Goal: Task Accomplishment & Management: Complete application form

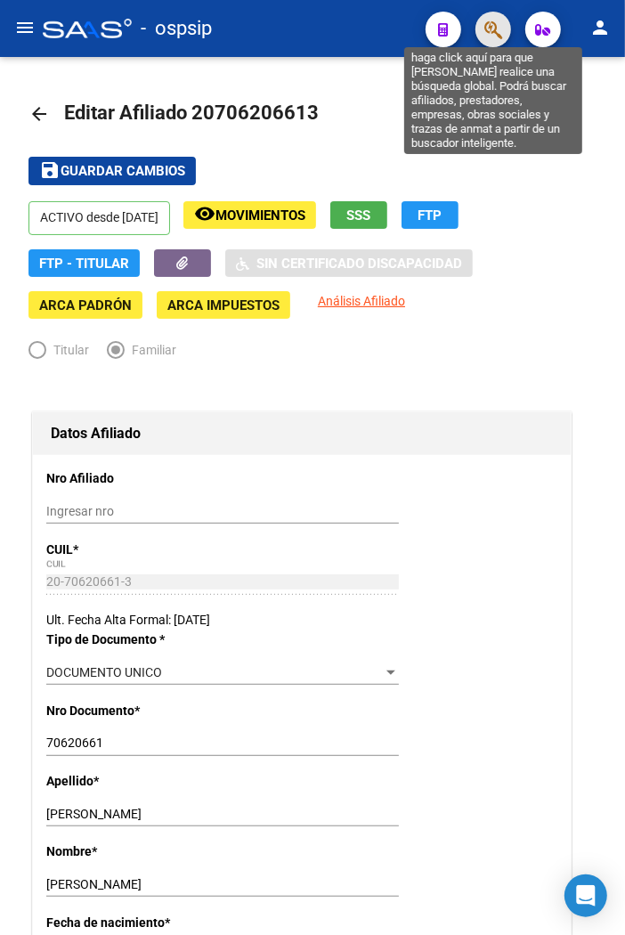
click at [490, 36] on icon "button" at bounding box center [494, 30] width 18 height 20
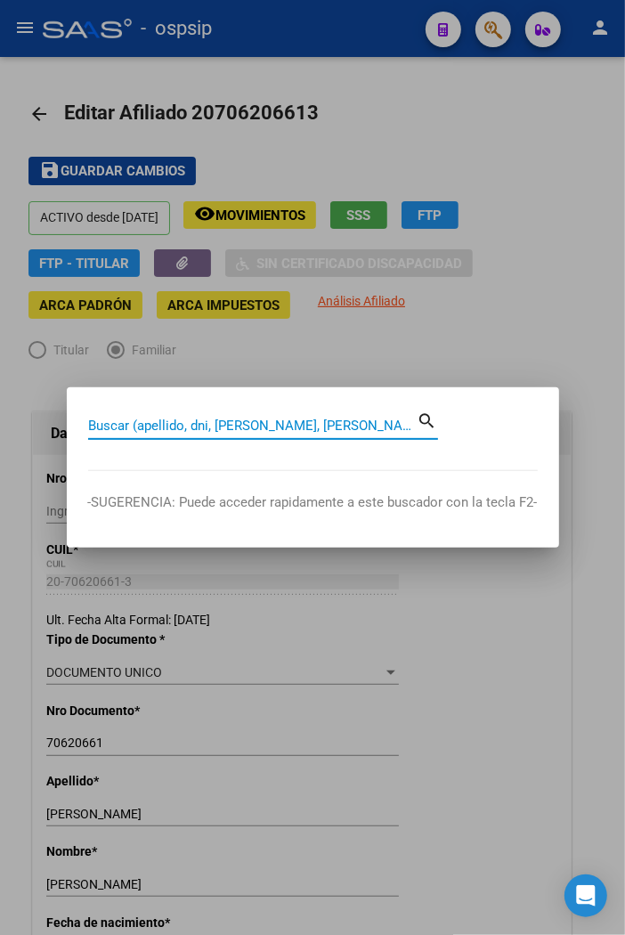
click at [121, 422] on input "Buscar (apellido, dni, [PERSON_NAME], [PERSON_NAME], cuit, obra social)" at bounding box center [253, 426] width 330 height 16
type input "41937000"
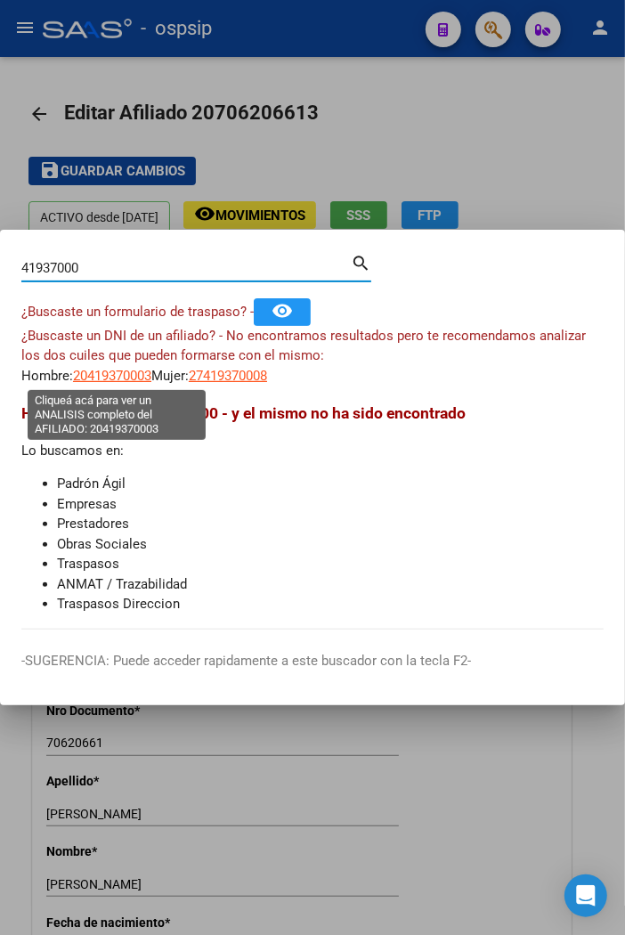
click at [119, 380] on span "20419370003" at bounding box center [112, 376] width 78 height 16
type textarea "20419370003"
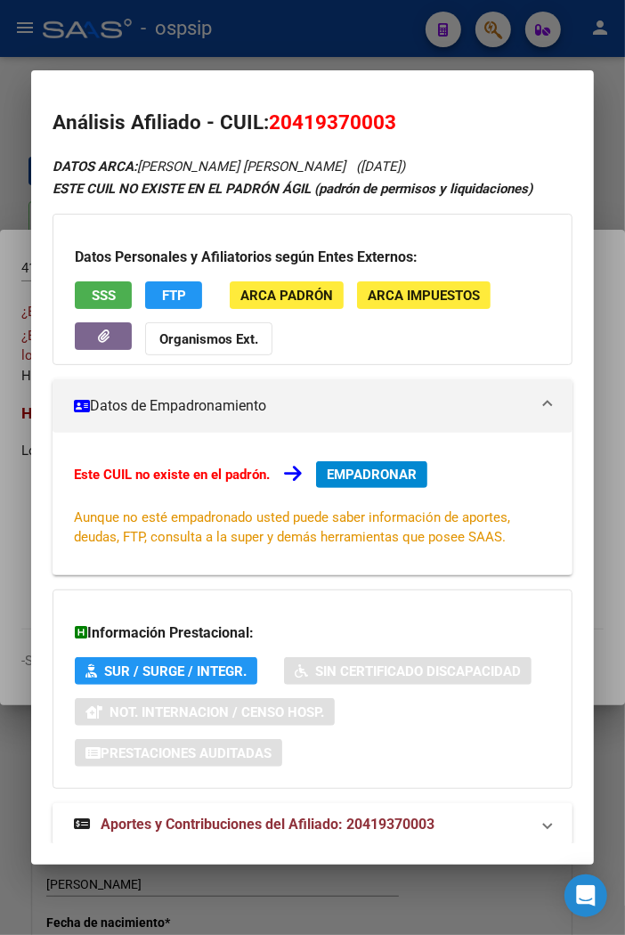
scroll to position [42, 0]
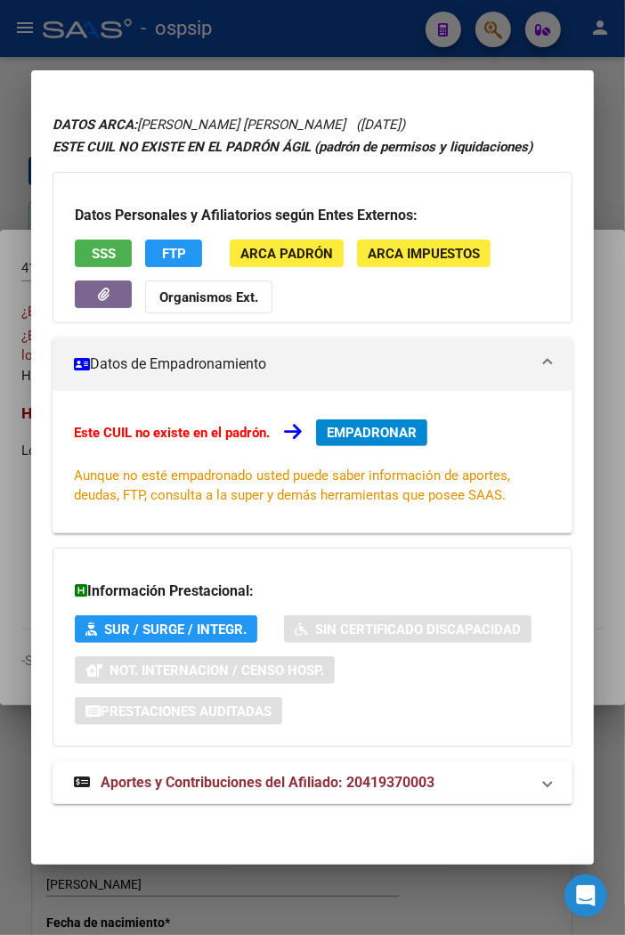
click at [252, 780] on span "Aportes y Contribuciones del Afiliado: 20419370003" at bounding box center [268, 782] width 334 height 17
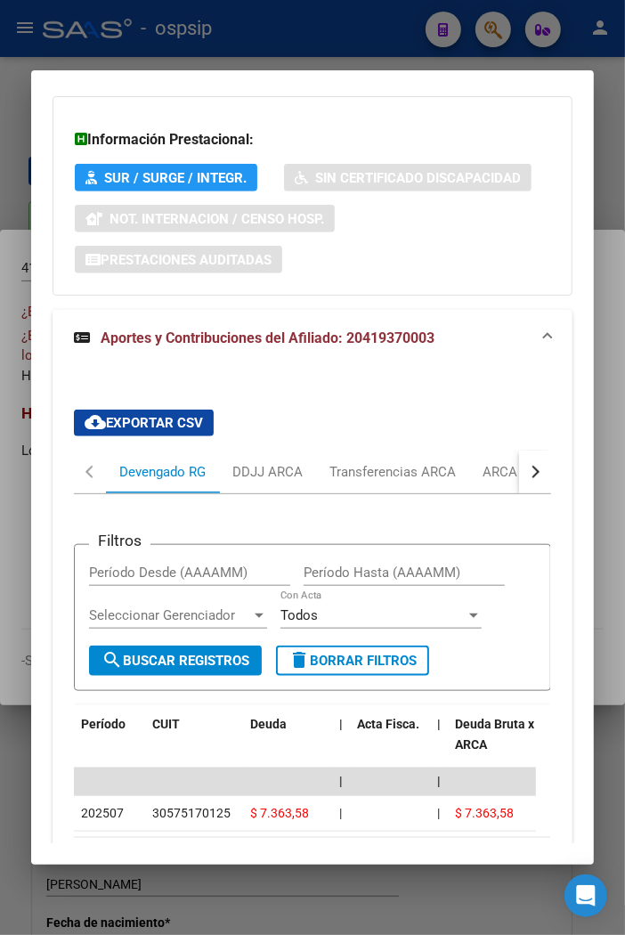
scroll to position [0, 0]
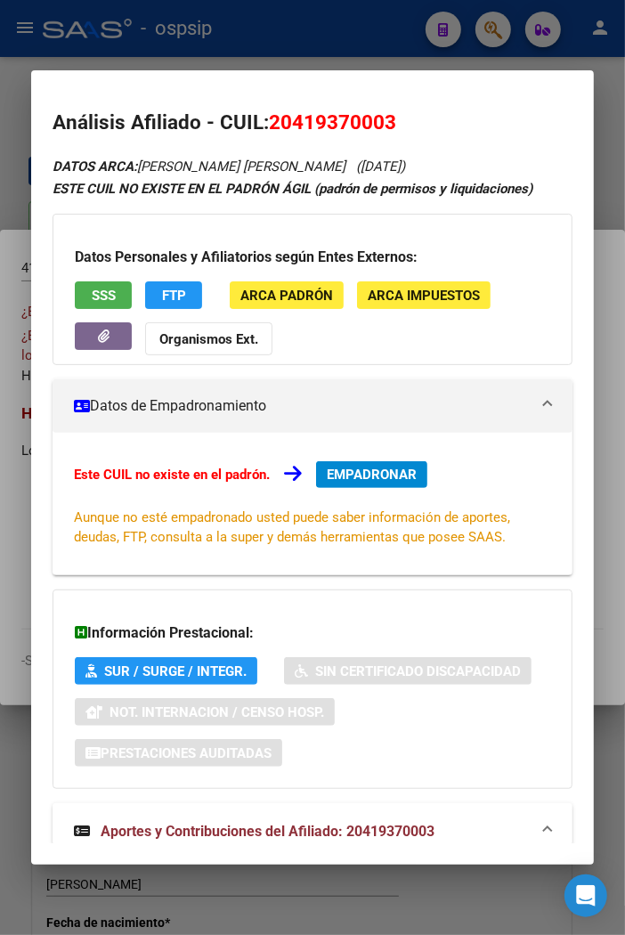
click at [370, 472] on span "EMPADRONAR" at bounding box center [372, 475] width 90 height 16
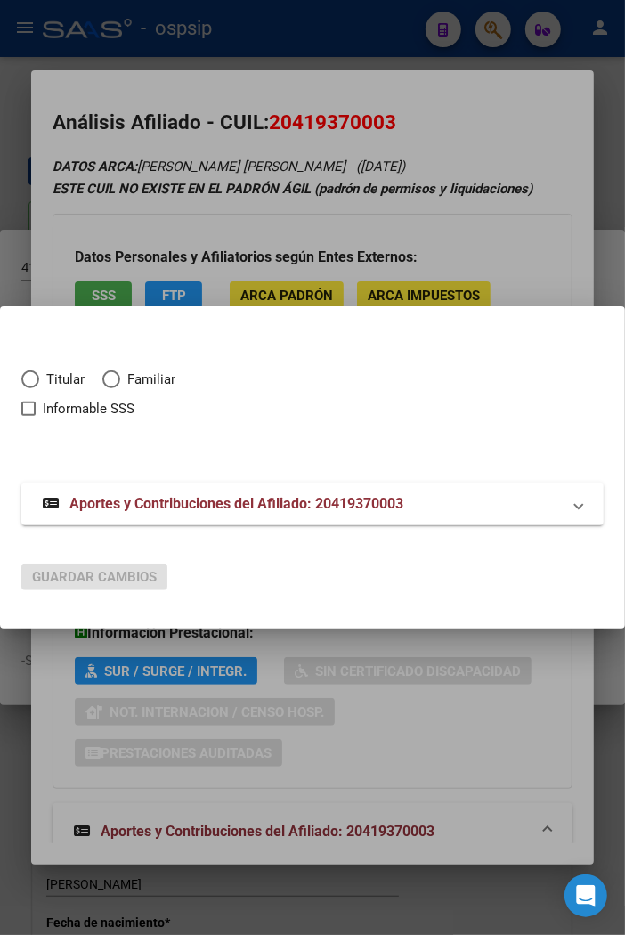
click at [28, 377] on span "Elija una opción" at bounding box center [30, 380] width 18 height 18
click at [28, 377] on input "Titular" at bounding box center [30, 380] width 18 height 18
radio input "true"
checkbox input "true"
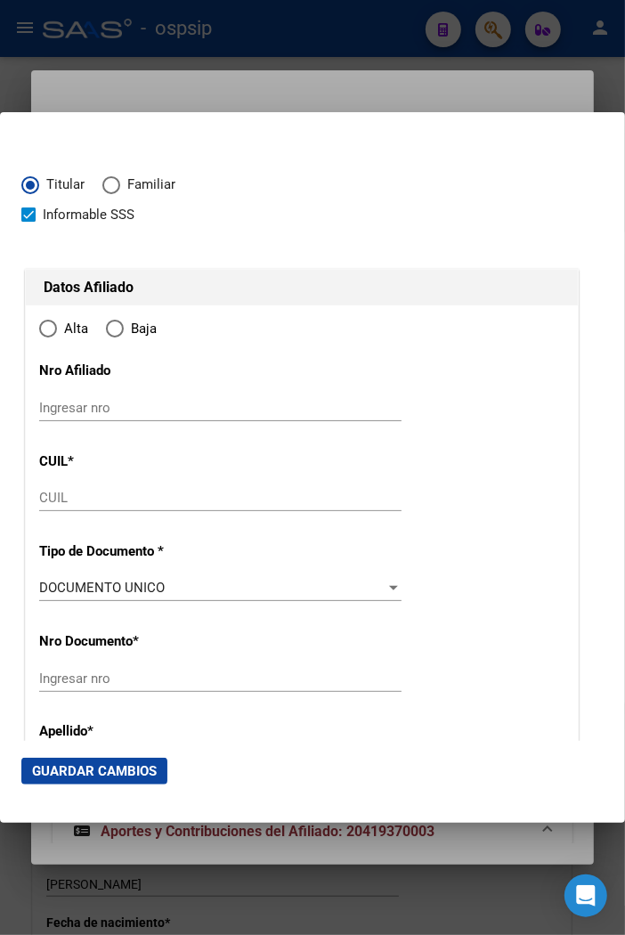
type input "20-41937000-3"
type input "41937000"
type input "MORALES"
type input "[PERSON_NAME]"
type input "[DATE]"
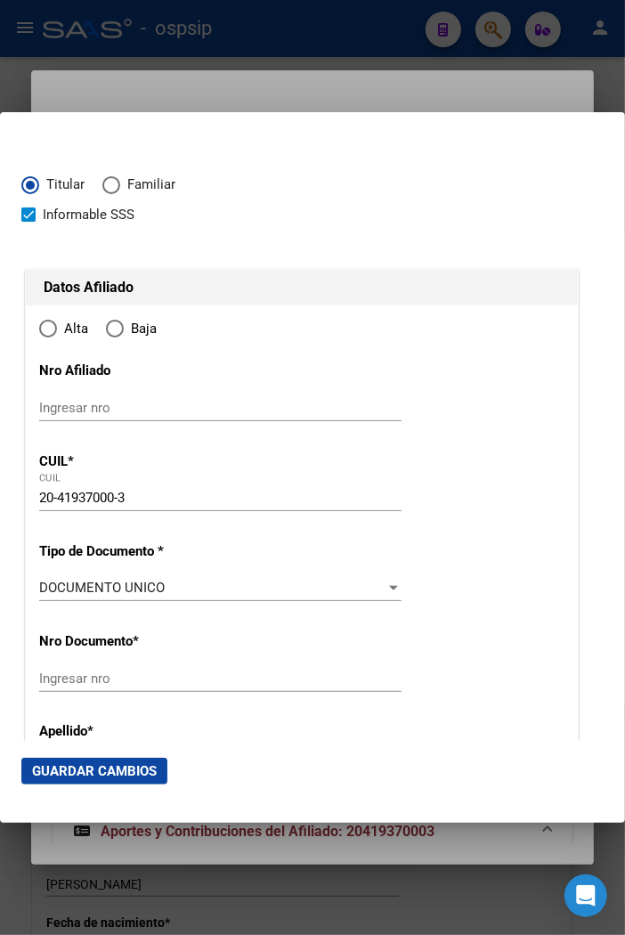
type input "BARRIO LOS TRONCOS DEL TALAR"
type input "1617"
type input "[PERSON_NAME]"
type input "529"
radio input "true"
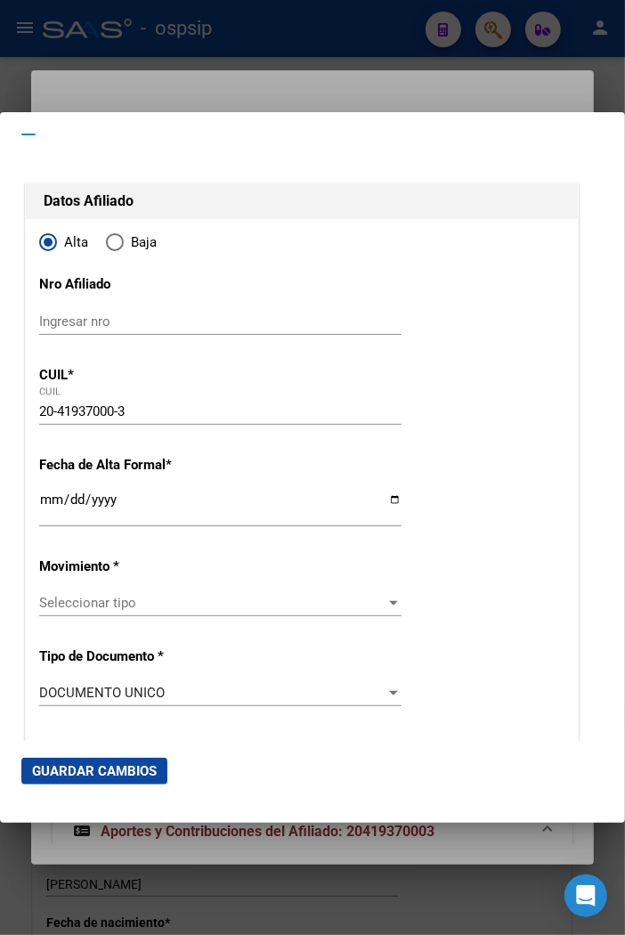
scroll to position [198, 0]
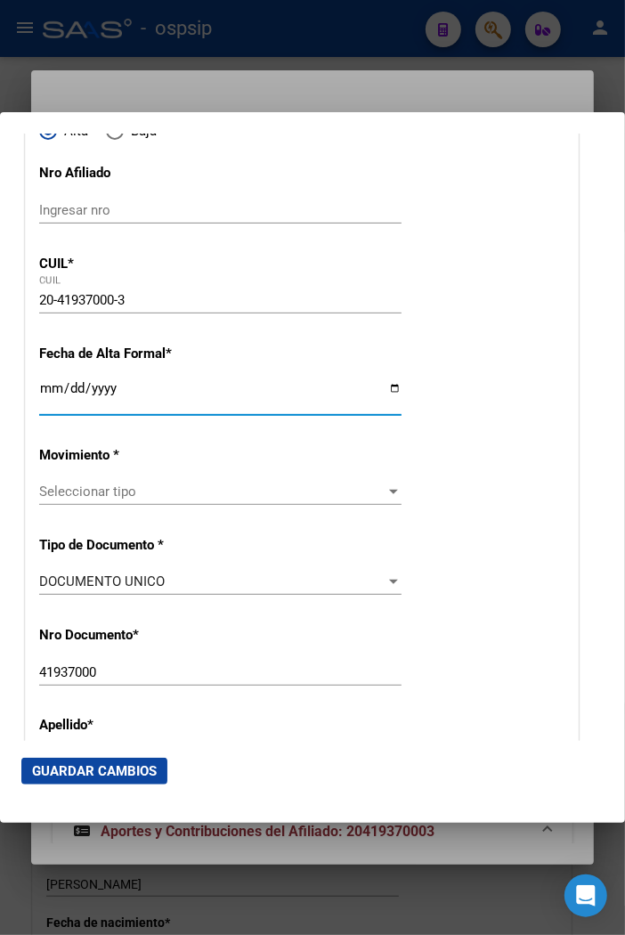
click at [49, 387] on input "Ingresar fecha" at bounding box center [220, 395] width 363 height 29
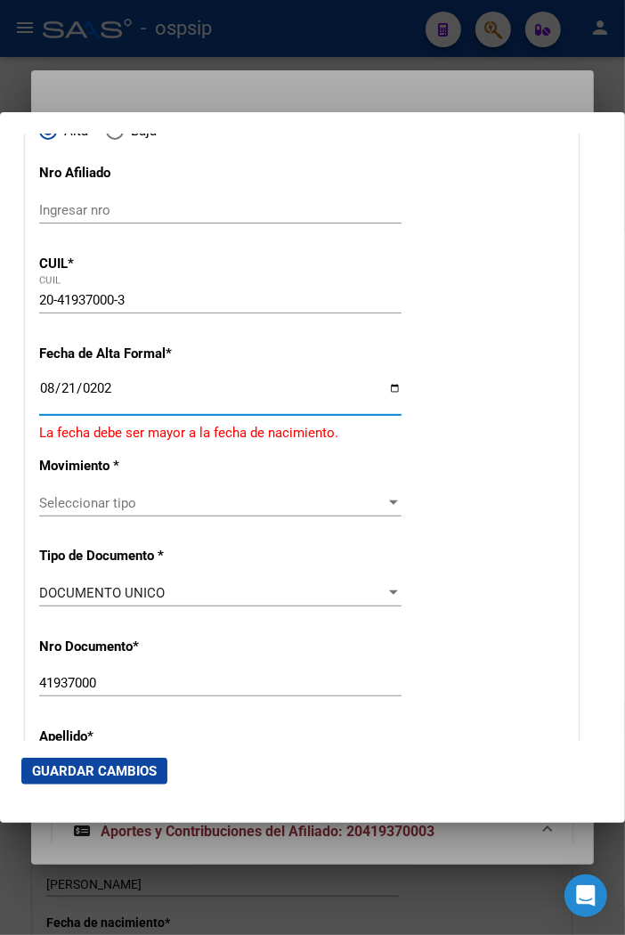
type input "[DATE]"
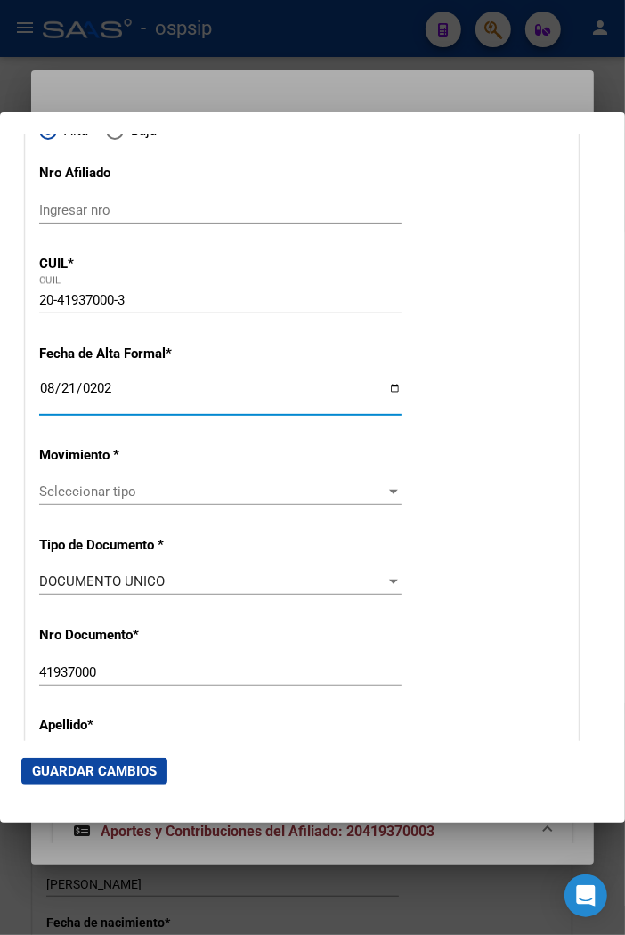
click at [129, 482] on div "Seleccionar tipo Seleccionar tipo" at bounding box center [220, 491] width 363 height 27
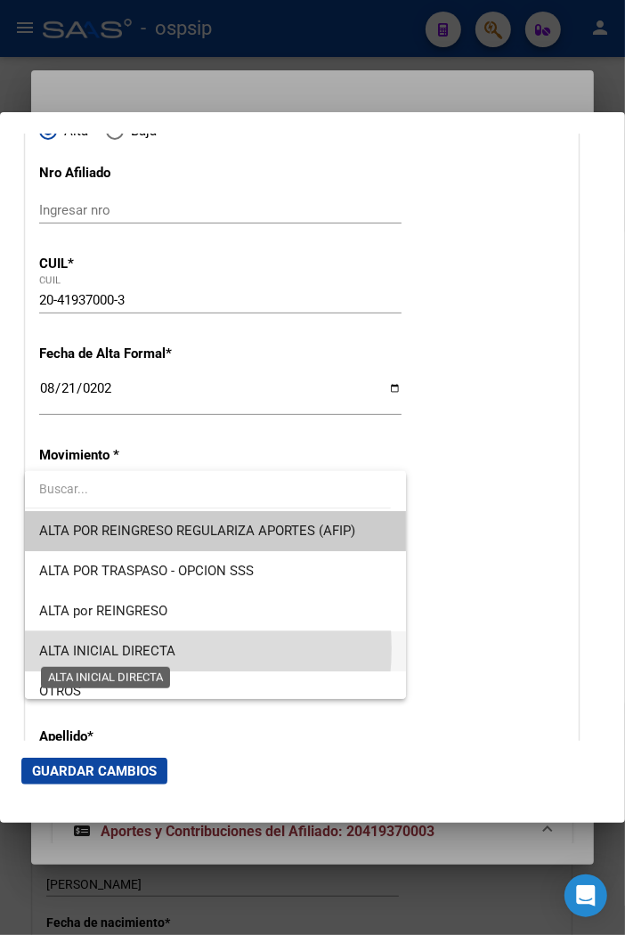
drag, startPoint x: 128, startPoint y: 648, endPoint x: 163, endPoint y: 641, distance: 35.5
click at [130, 648] on span "ALTA INICIAL DIRECTA" at bounding box center [107, 651] width 136 height 16
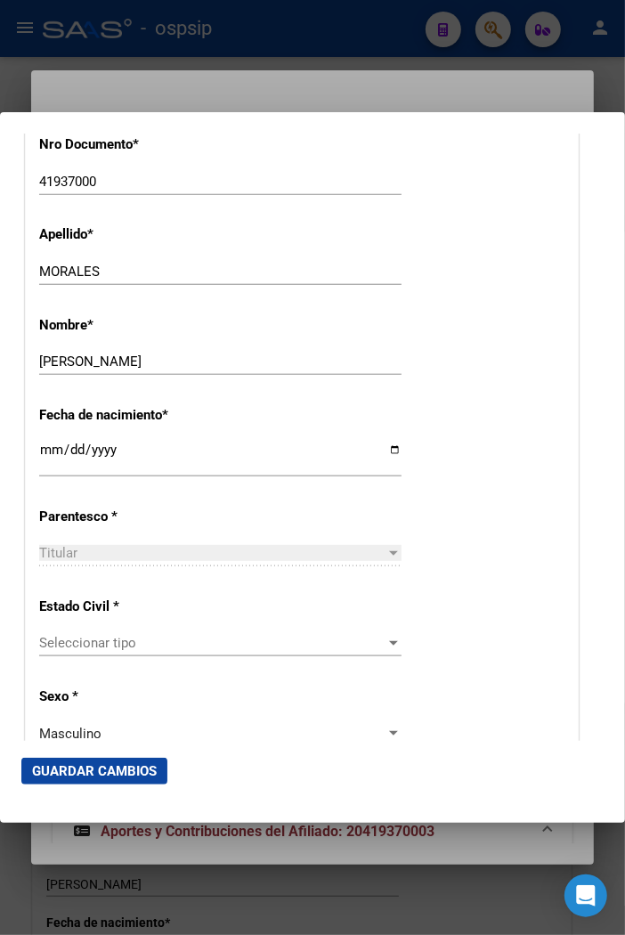
scroll to position [692, 0]
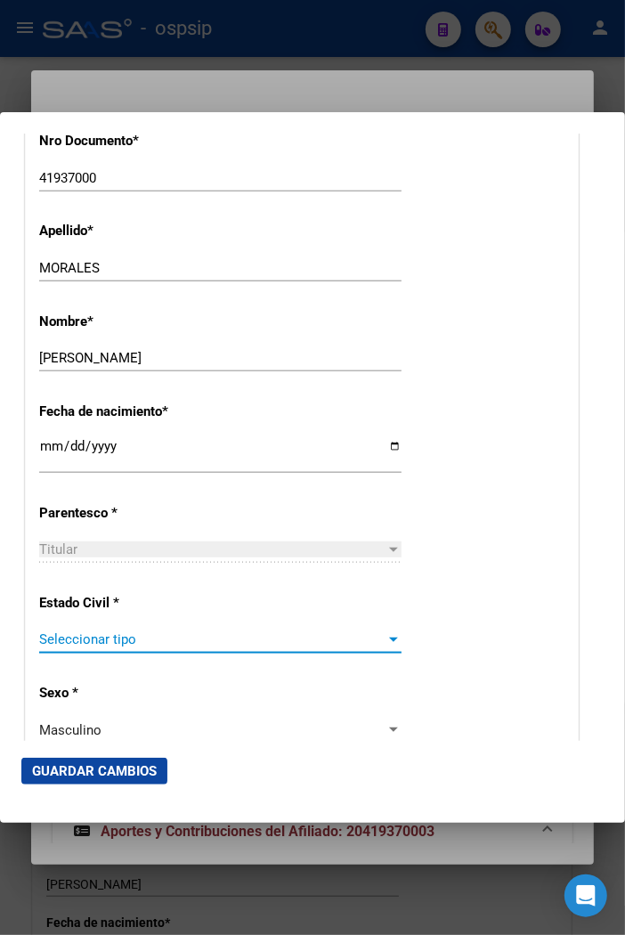
click at [162, 643] on span "Seleccionar tipo" at bounding box center [212, 640] width 346 height 16
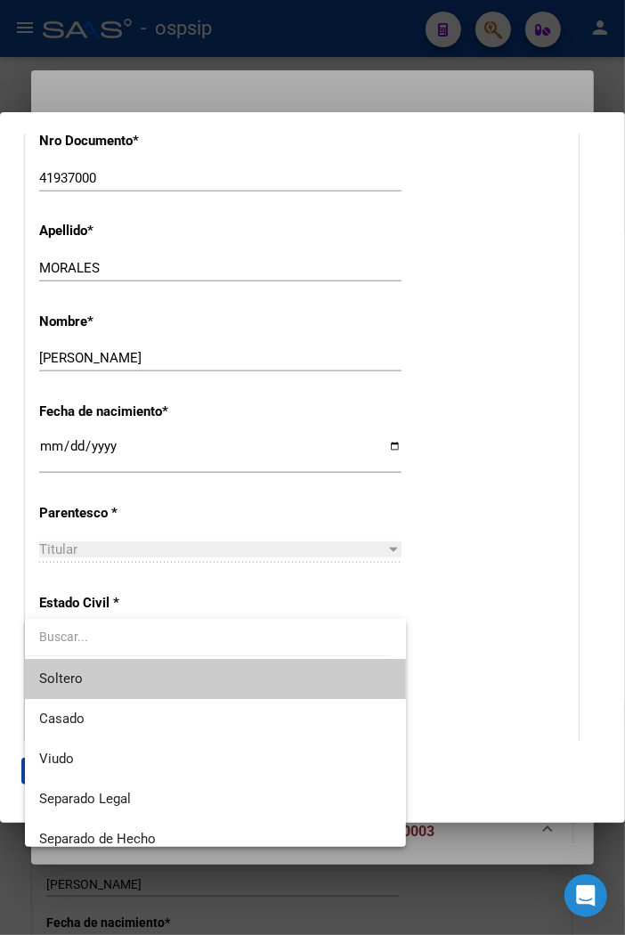
click at [102, 687] on span "Soltero" at bounding box center [215, 679] width 353 height 40
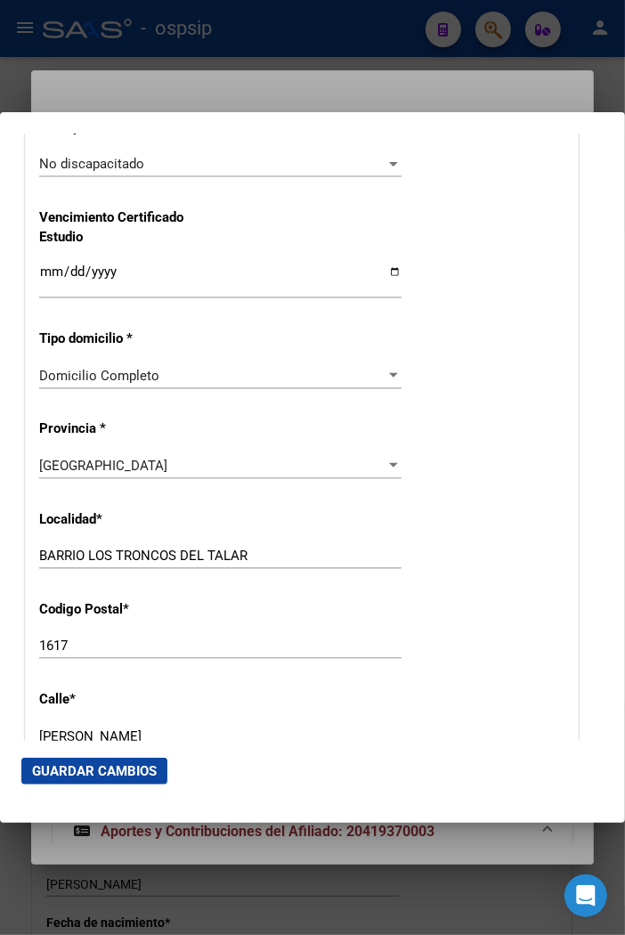
scroll to position [1484, 0]
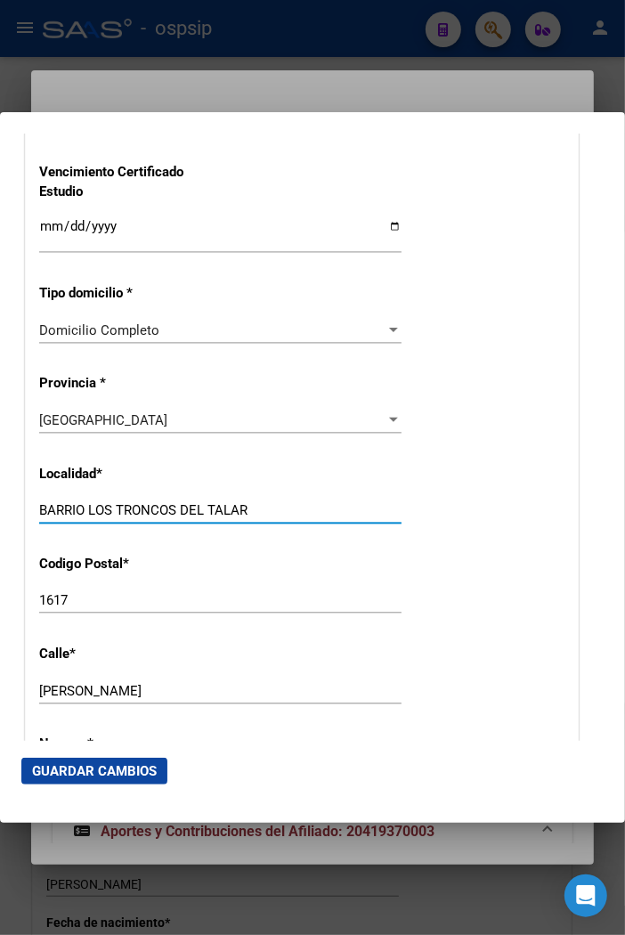
click at [263, 509] on input "BARRIO LOS TRONCOS DEL TALAR" at bounding box center [220, 510] width 363 height 16
click at [365, 419] on div "[GEOGRAPHIC_DATA]" at bounding box center [212, 420] width 346 height 16
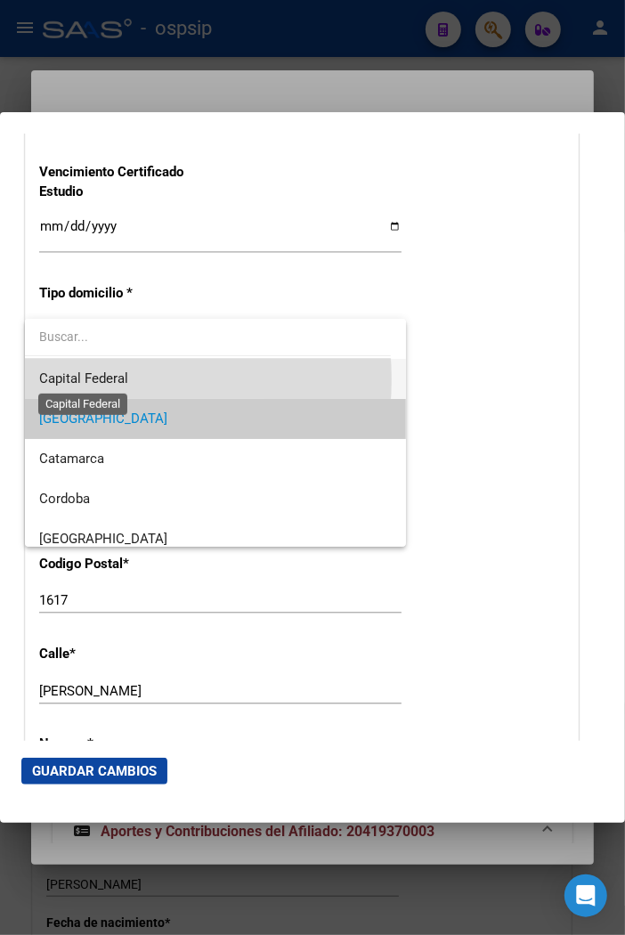
click at [102, 379] on span "Capital Federal" at bounding box center [83, 379] width 89 height 16
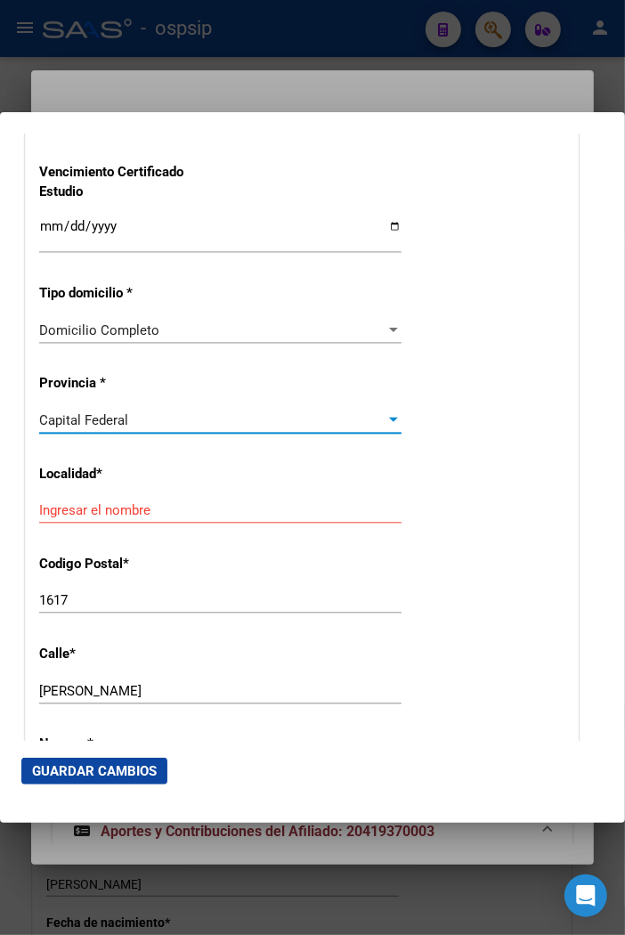
click at [134, 509] on input "Ingresar el nombre" at bounding box center [220, 510] width 363 height 16
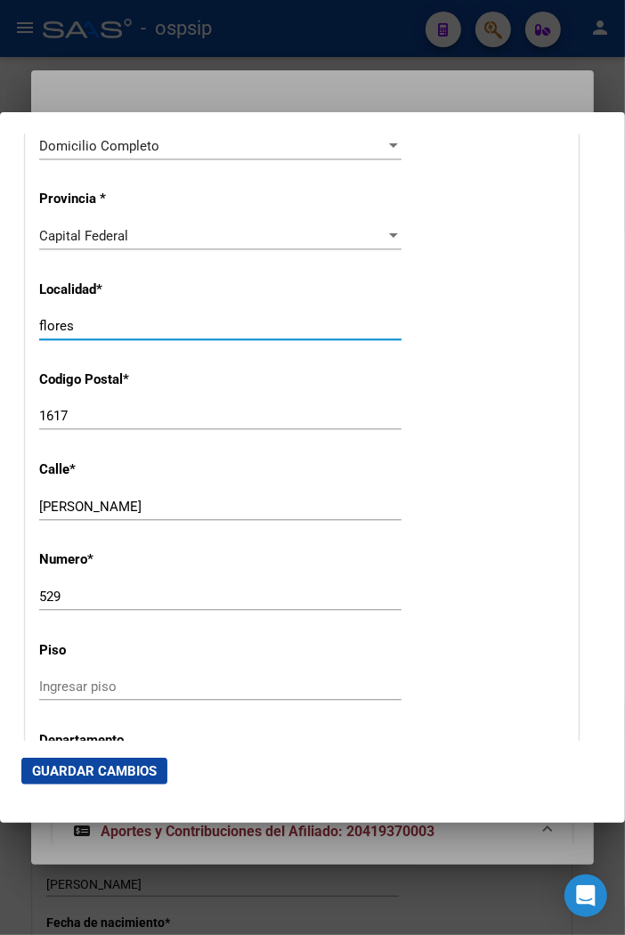
scroll to position [1682, 0]
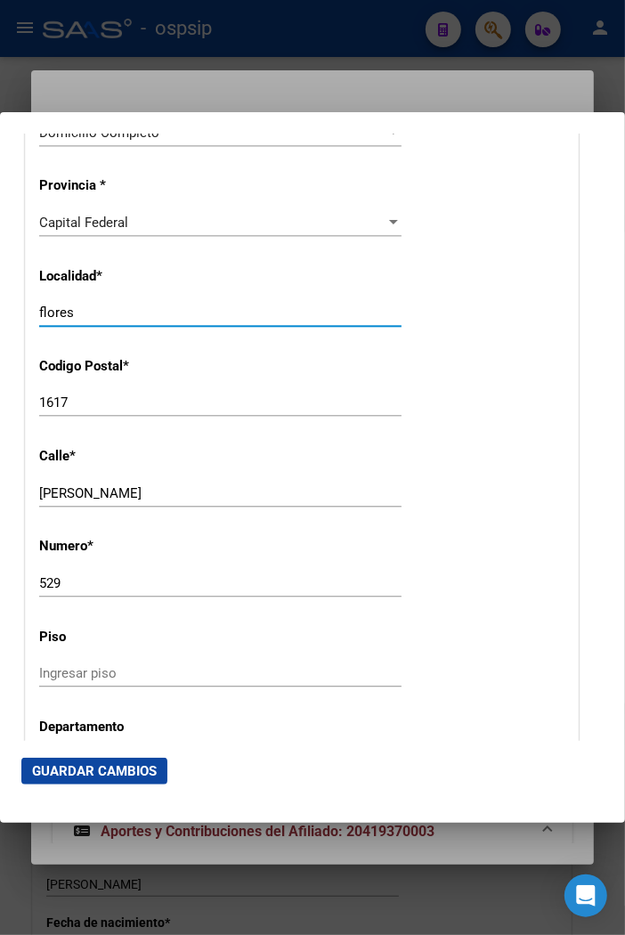
type input "flores"
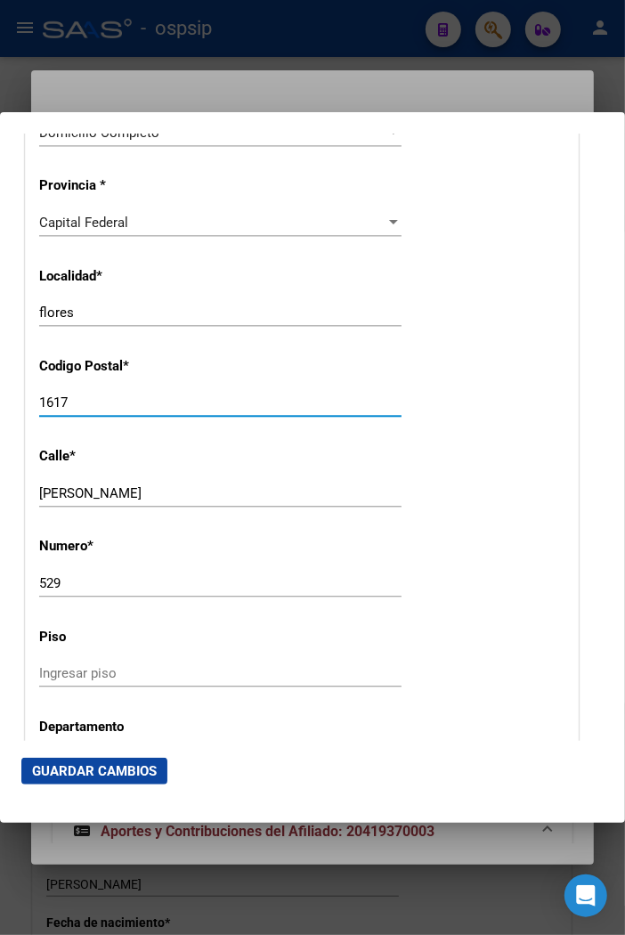
click at [260, 404] on input "1617" at bounding box center [220, 403] width 363 height 16
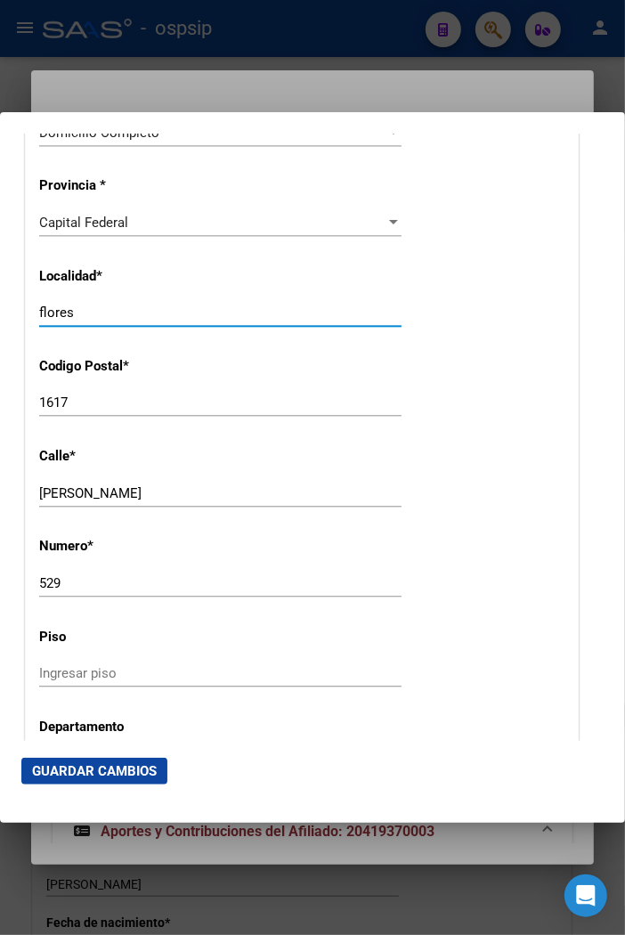
click at [93, 306] on input "flores" at bounding box center [220, 313] width 363 height 16
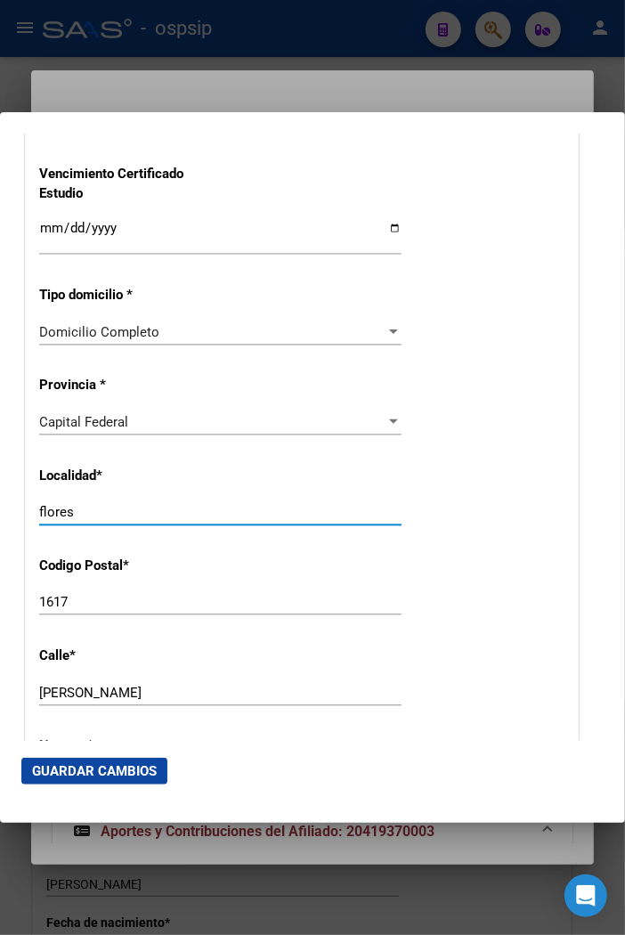
scroll to position [1484, 0]
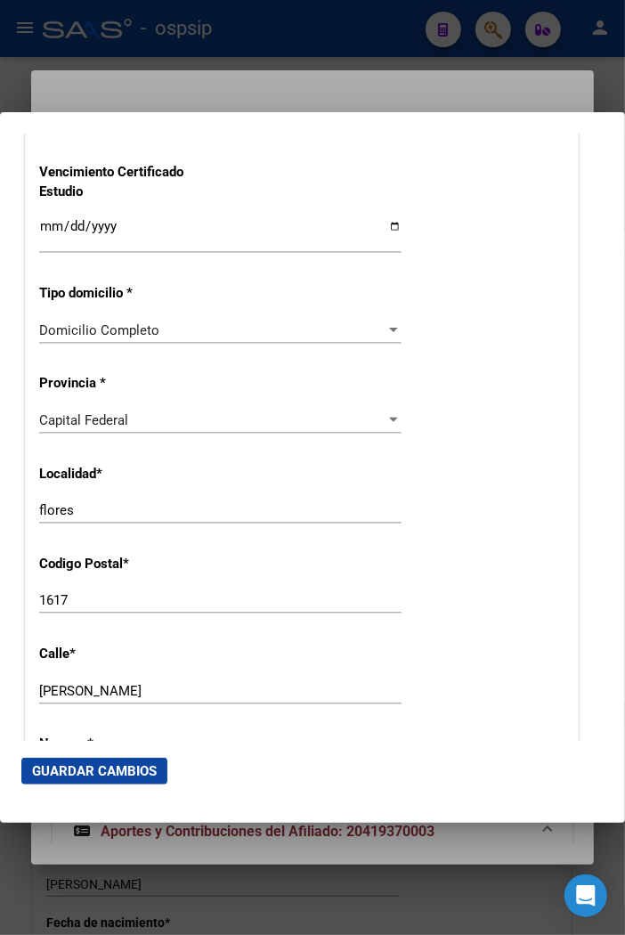
click at [381, 428] on div "Capital Federal Seleccionar provincia" at bounding box center [220, 420] width 363 height 27
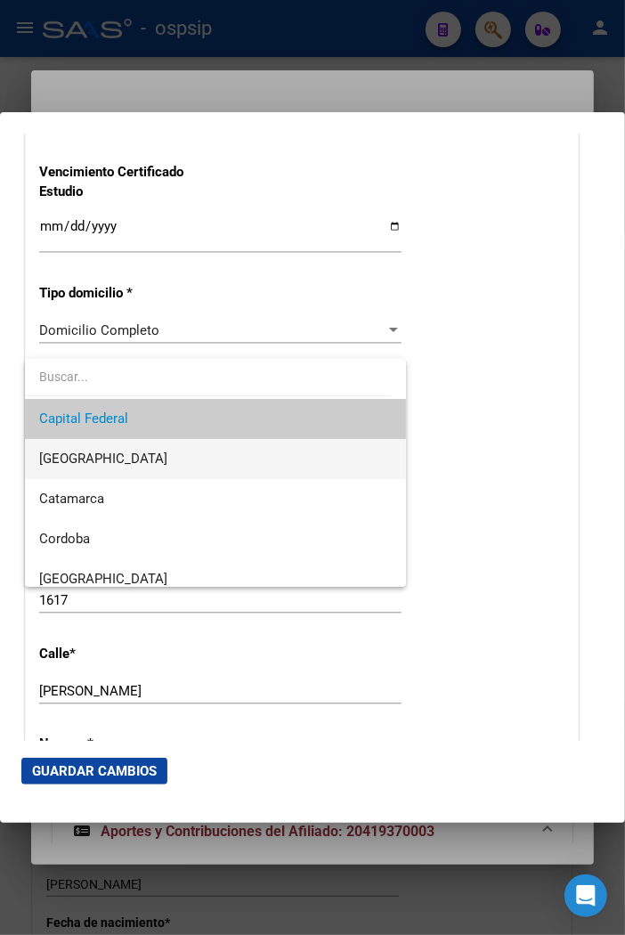
click at [130, 460] on span "[GEOGRAPHIC_DATA]" at bounding box center [215, 459] width 353 height 40
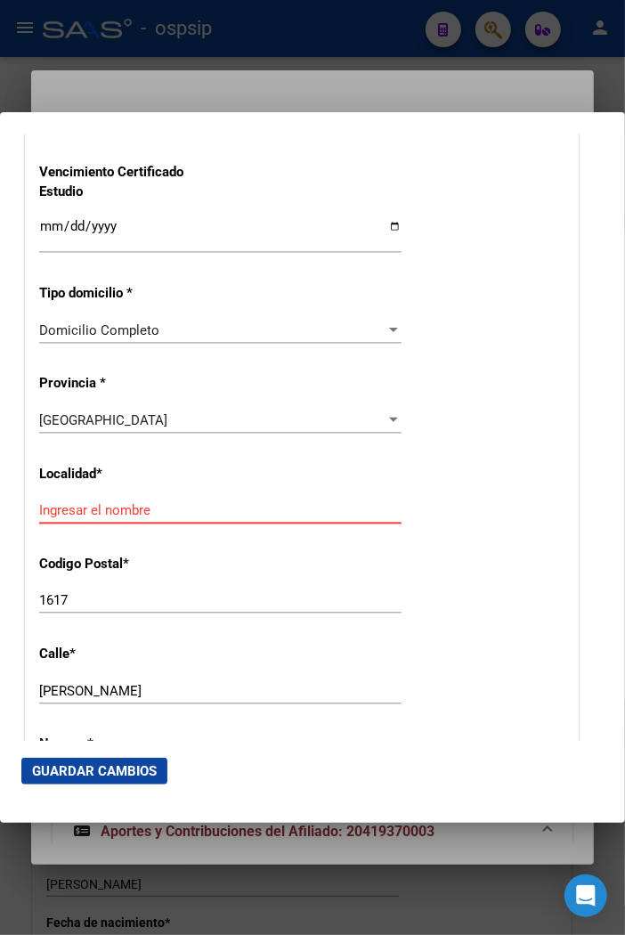
click at [144, 517] on input "Ingresar el nombre" at bounding box center [220, 510] width 363 height 16
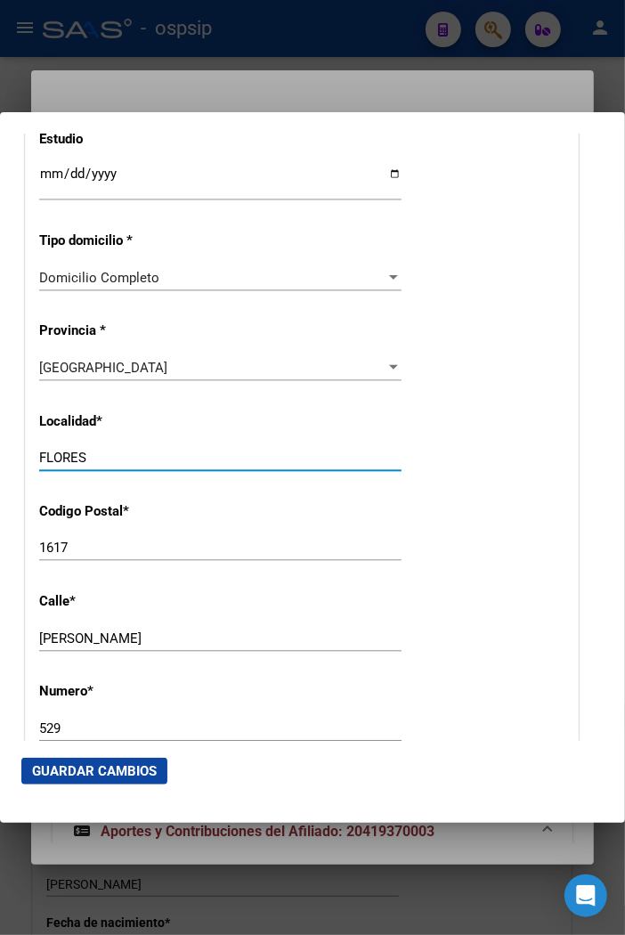
scroll to position [1583, 0]
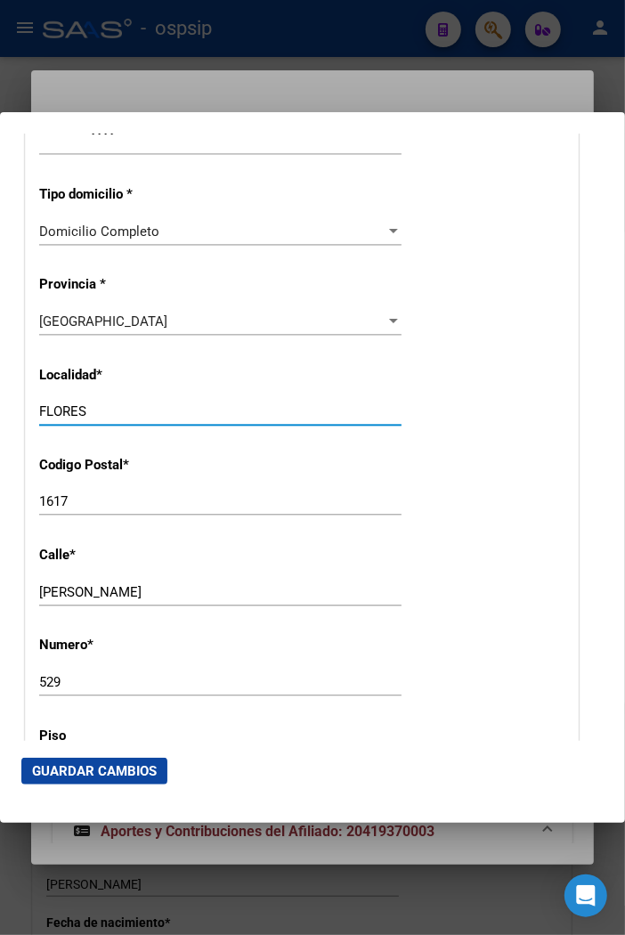
type input "FLORES"
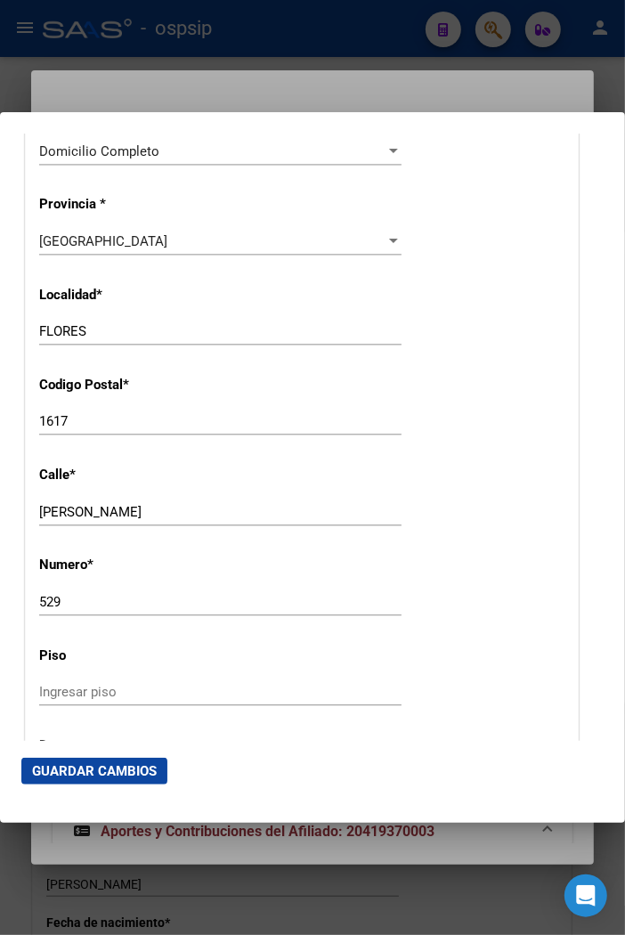
scroll to position [1682, 0]
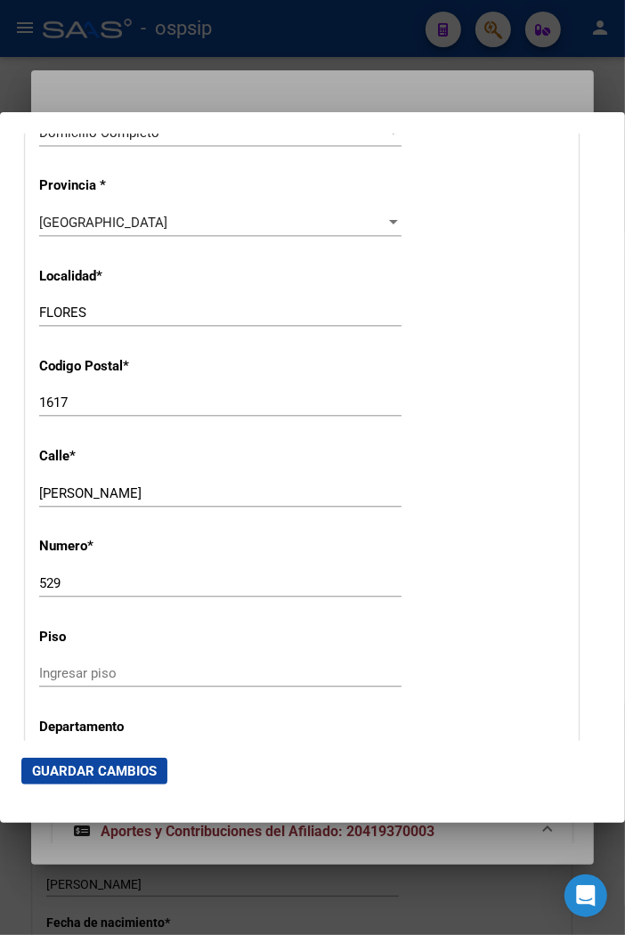
click at [145, 488] on input "[PERSON_NAME]" at bounding box center [220, 493] width 363 height 16
type input "J"
type input "[PERSON_NAME]"
click at [71, 581] on input "529" at bounding box center [220, 583] width 363 height 16
type input "5"
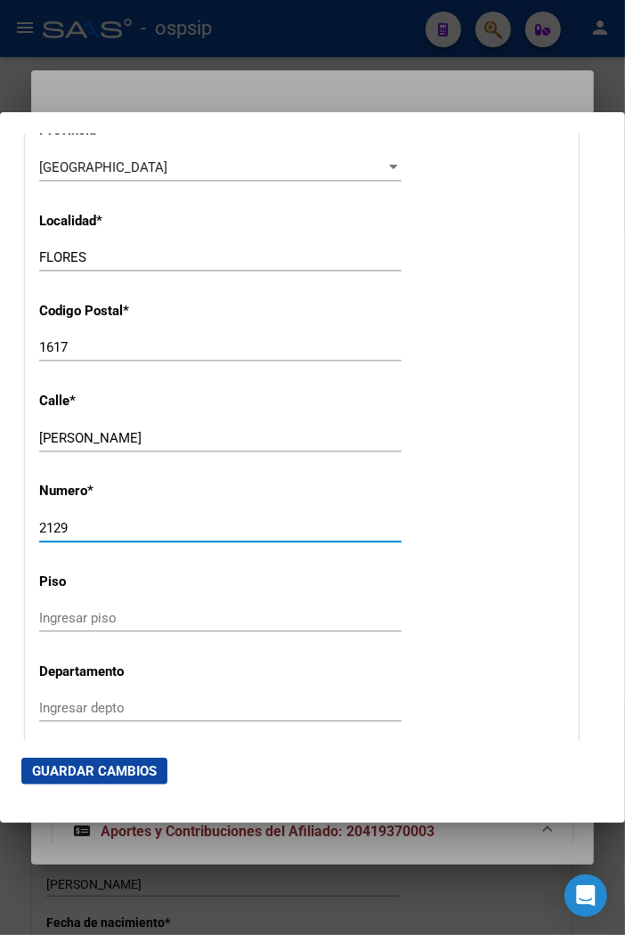
scroll to position [1781, 0]
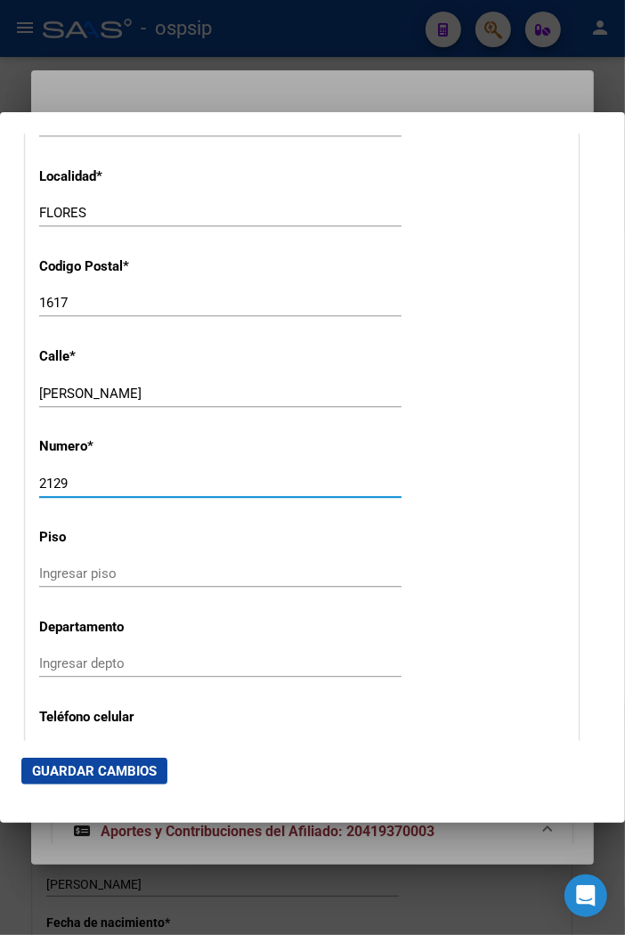
type input "2129"
click at [67, 573] on input "Ingresar piso" at bounding box center [220, 574] width 363 height 16
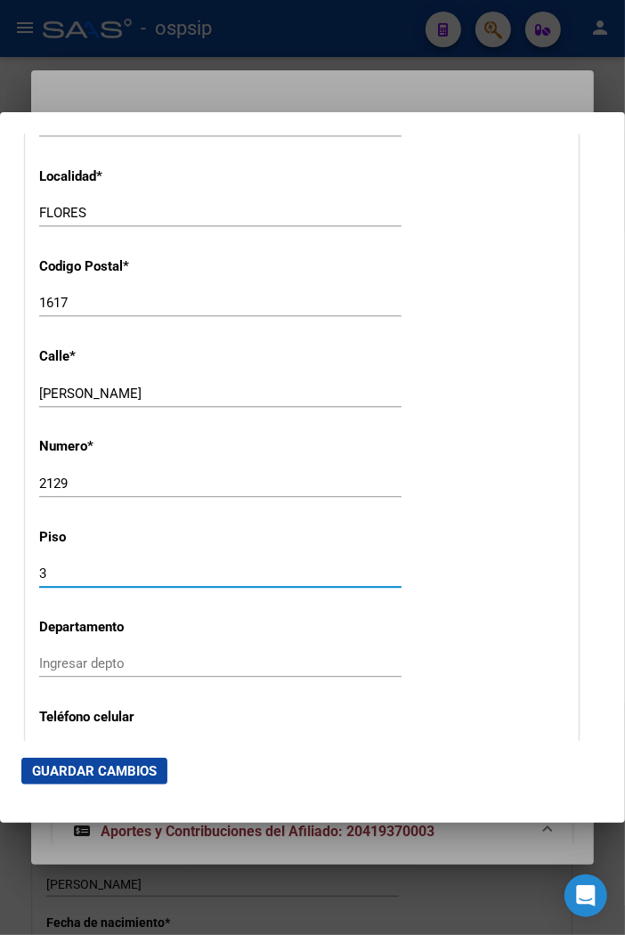
type input "3"
click at [65, 665] on input "Ingresar depto" at bounding box center [220, 664] width 363 height 16
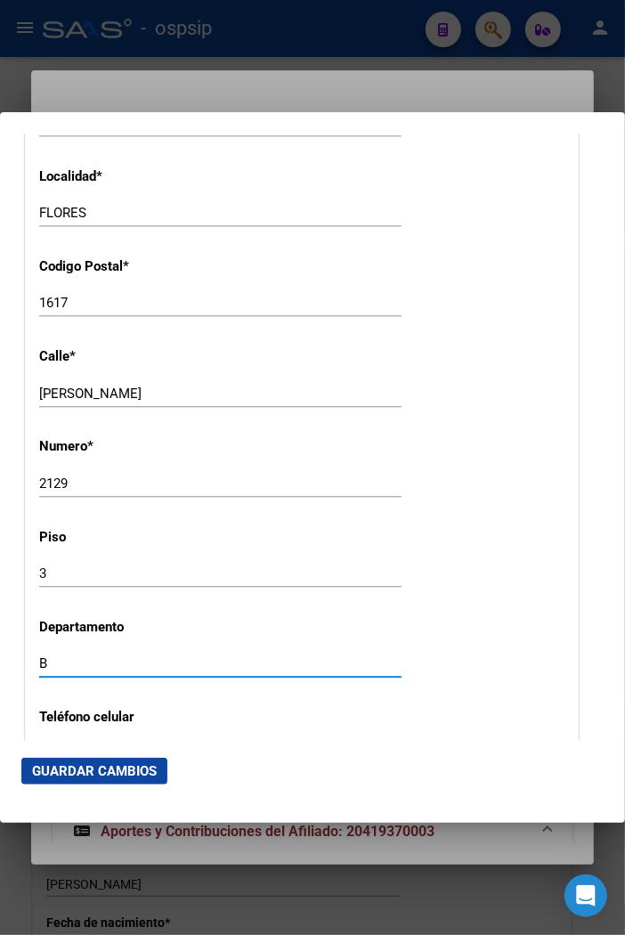
type input "B"
click at [159, 387] on input "[PERSON_NAME]" at bounding box center [220, 394] width 363 height 16
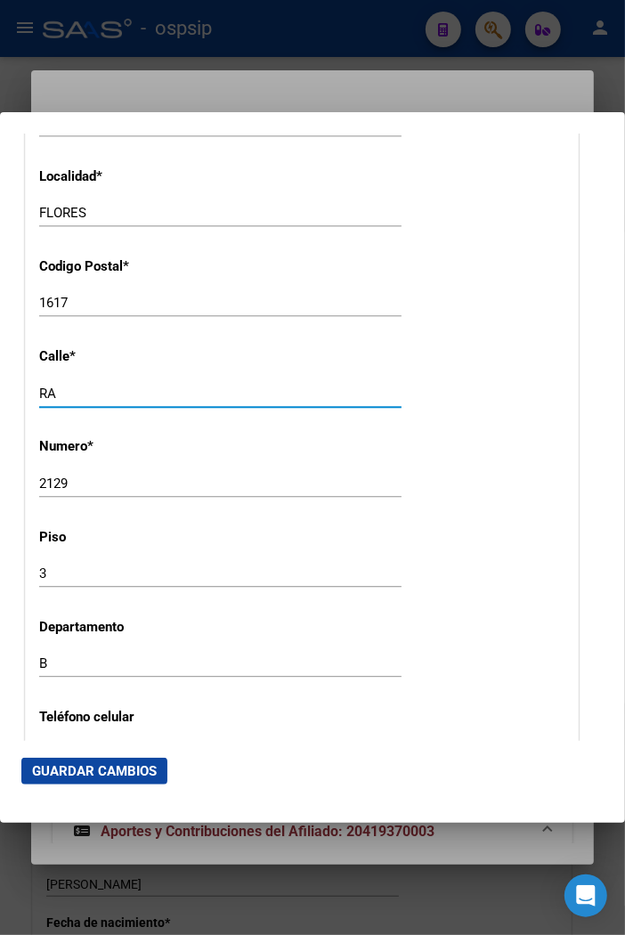
type input "R"
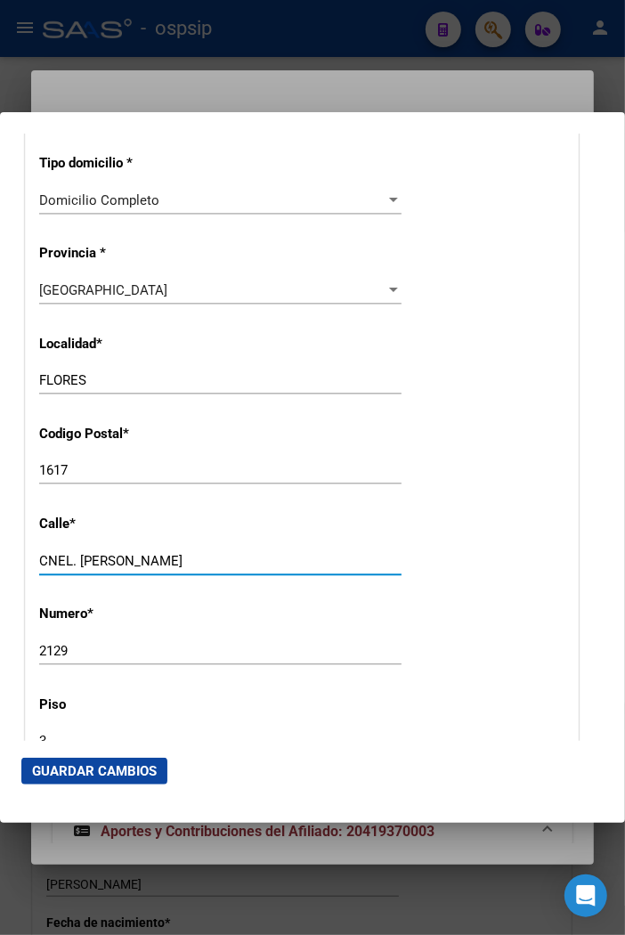
scroll to position [1583, 0]
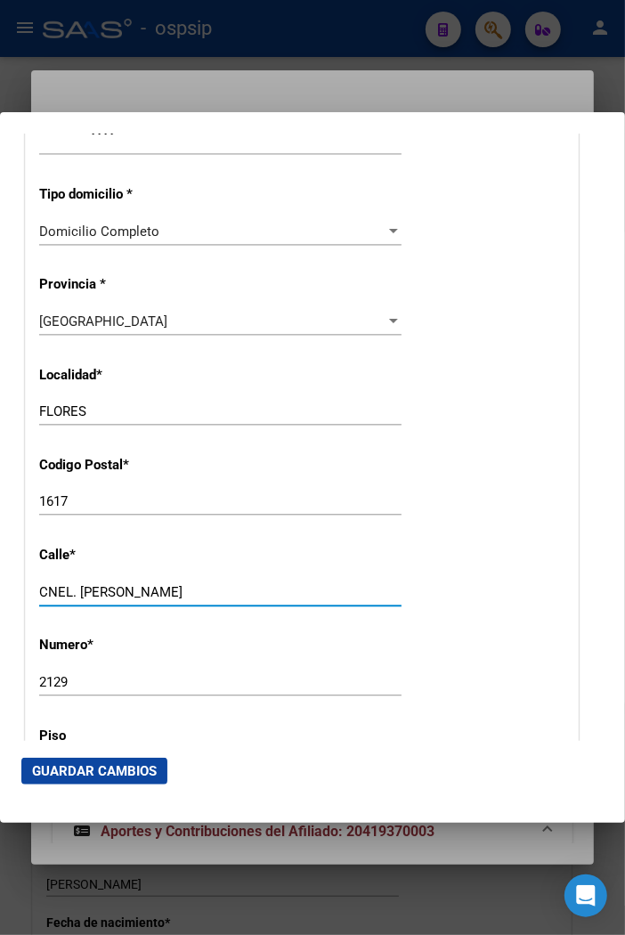
type input "CNEL. [PERSON_NAME]"
click at [387, 325] on div at bounding box center [394, 321] width 16 height 14
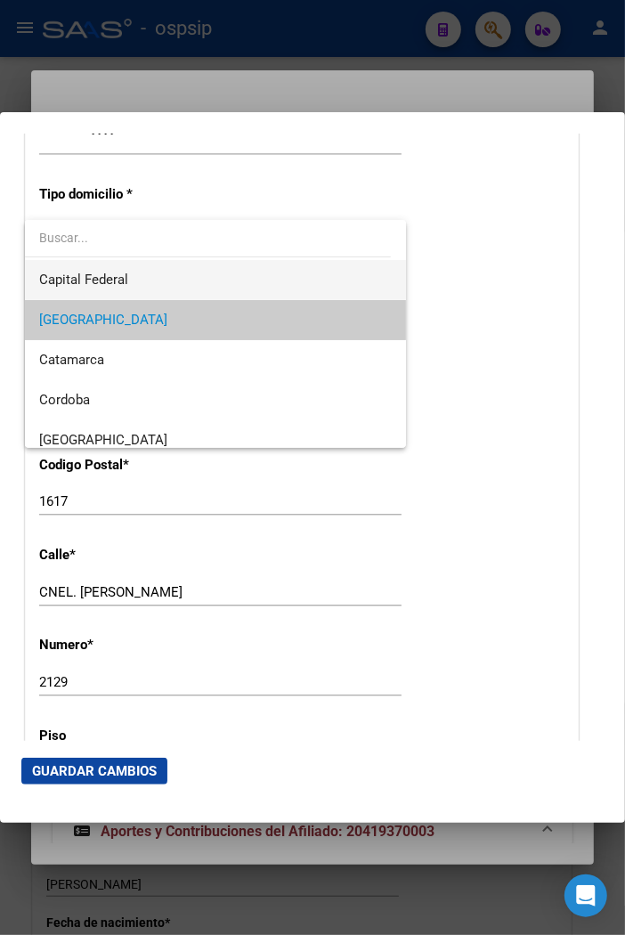
click at [161, 287] on span "Capital Federal" at bounding box center [215, 280] width 353 height 40
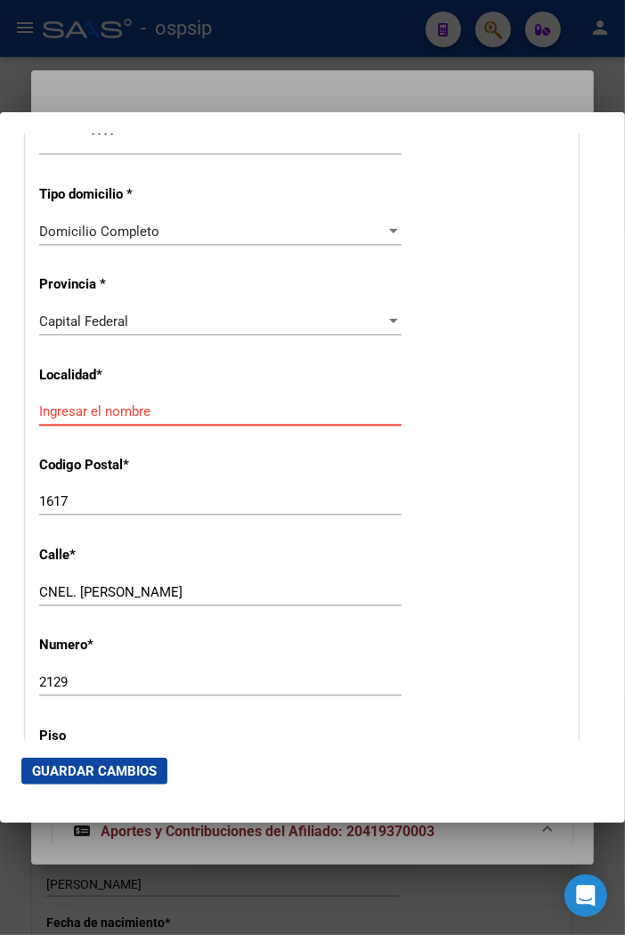
click at [135, 415] on input "Ingresar el nombre" at bounding box center [220, 411] width 363 height 16
type input "CABA"
click at [256, 508] on input "1617" at bounding box center [220, 501] width 363 height 16
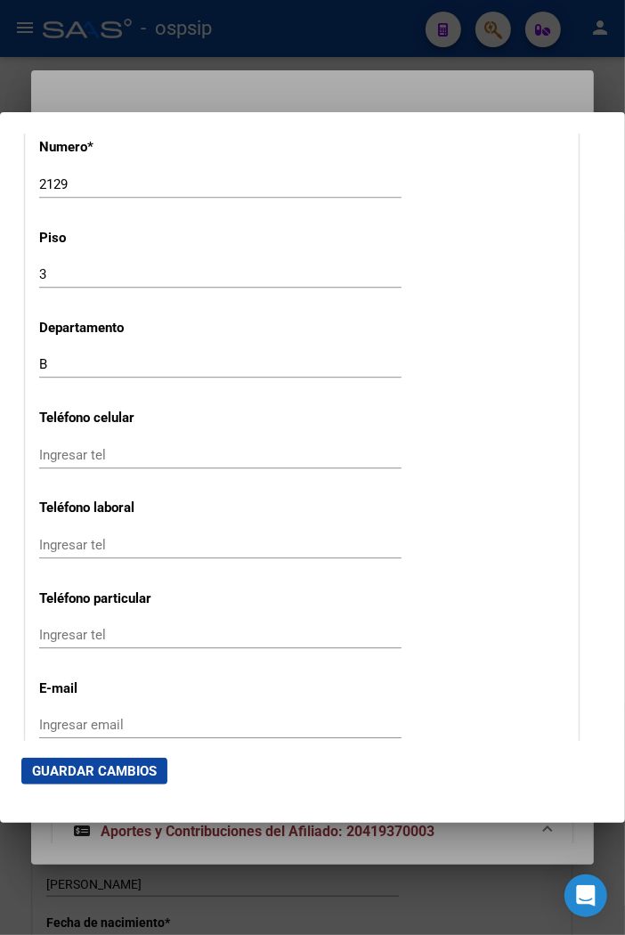
scroll to position [2177, 0]
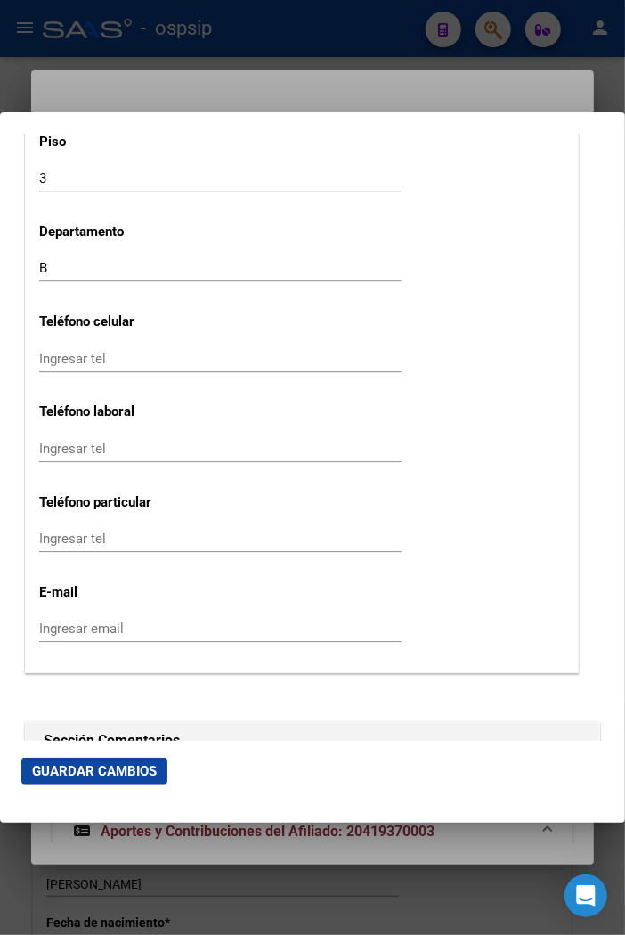
type input "1406"
click at [53, 359] on input "Ingresar tel" at bounding box center [220, 359] width 363 height 16
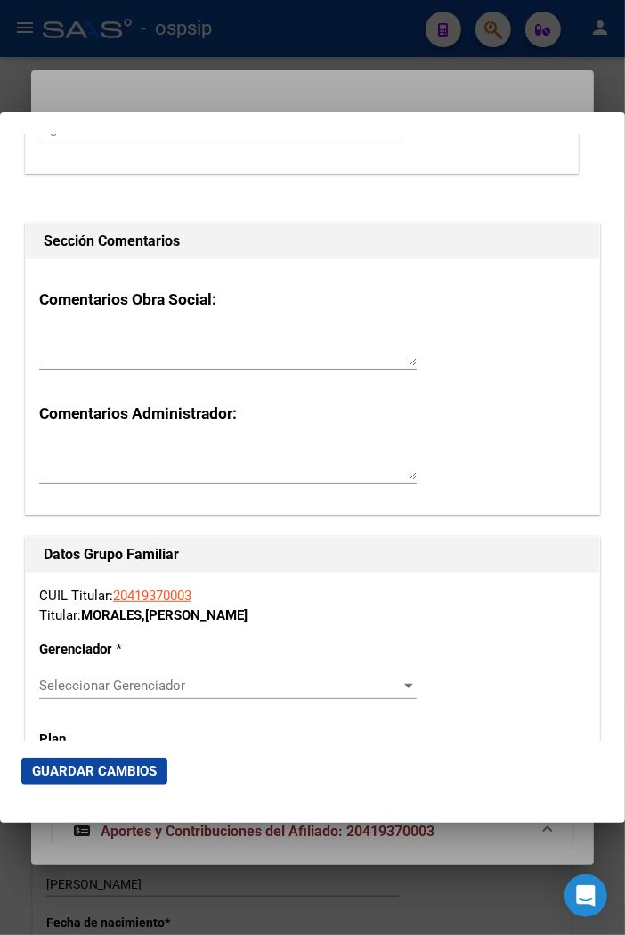
scroll to position [2870, 0]
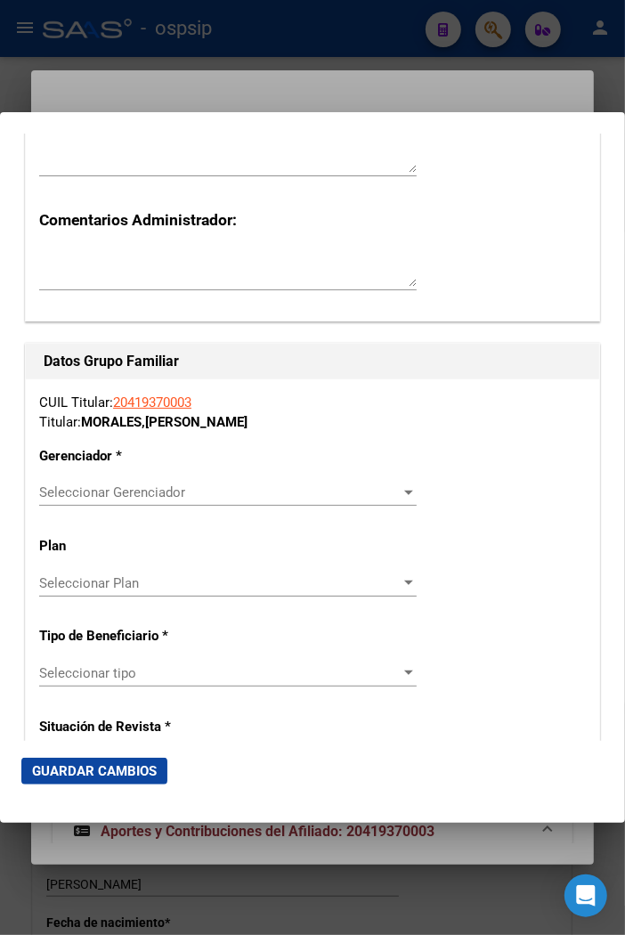
type input "3855796205"
click at [363, 497] on span "Seleccionar Gerenciador" at bounding box center [220, 493] width 362 height 16
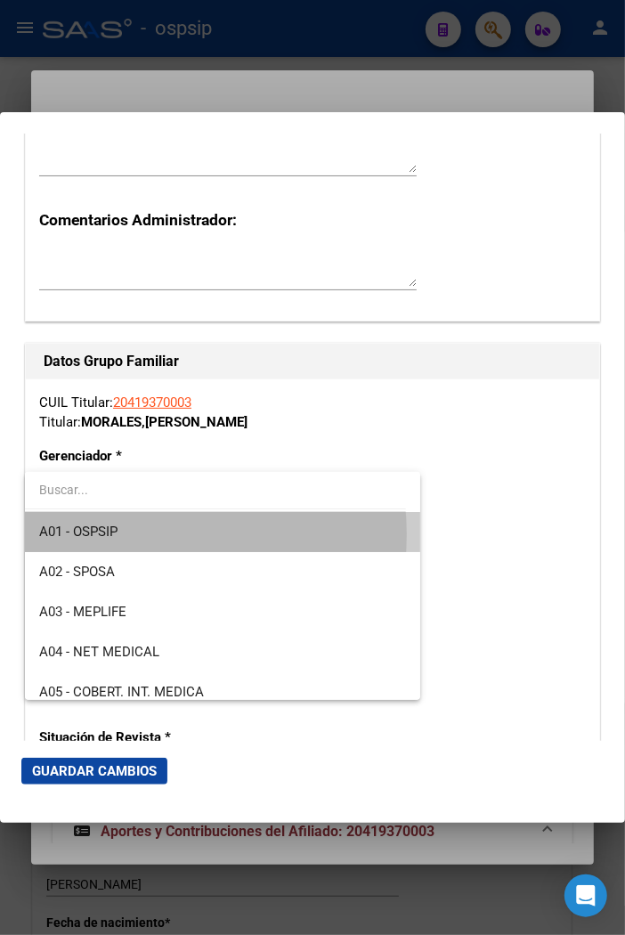
click at [129, 534] on span "A01 - OSPSIP" at bounding box center [222, 532] width 367 height 40
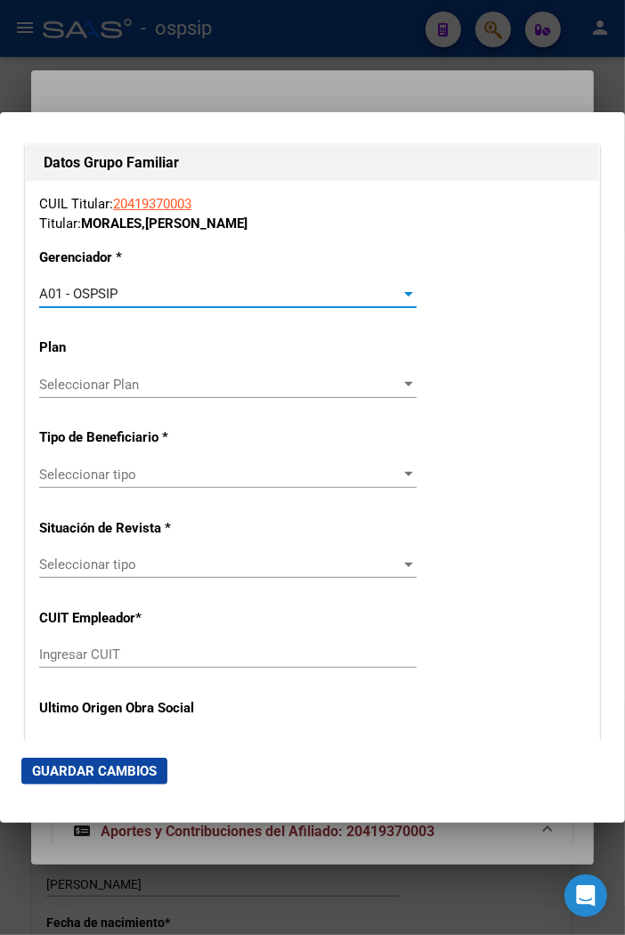
scroll to position [3068, 0]
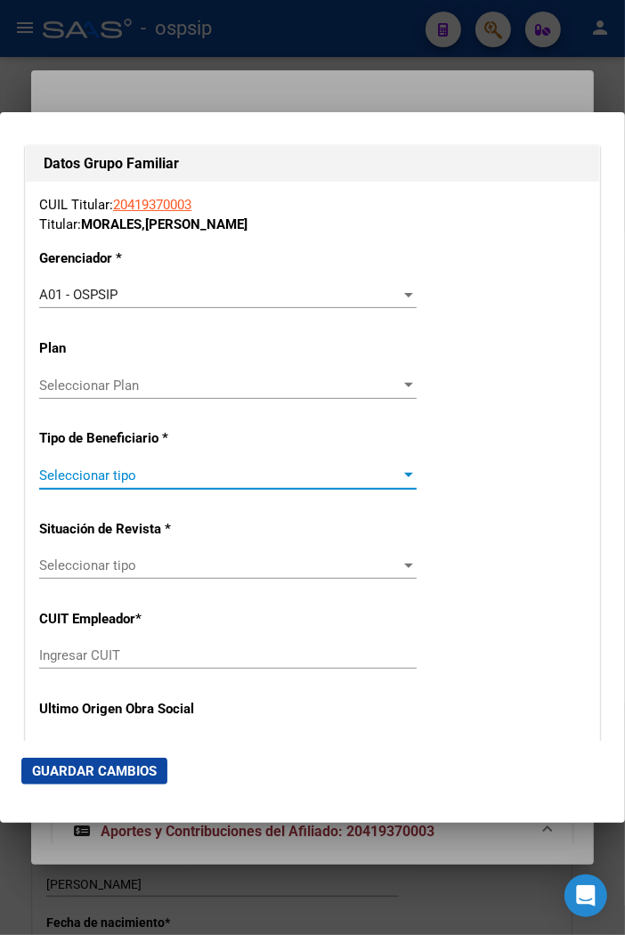
click at [360, 478] on span "Seleccionar tipo" at bounding box center [220, 476] width 362 height 16
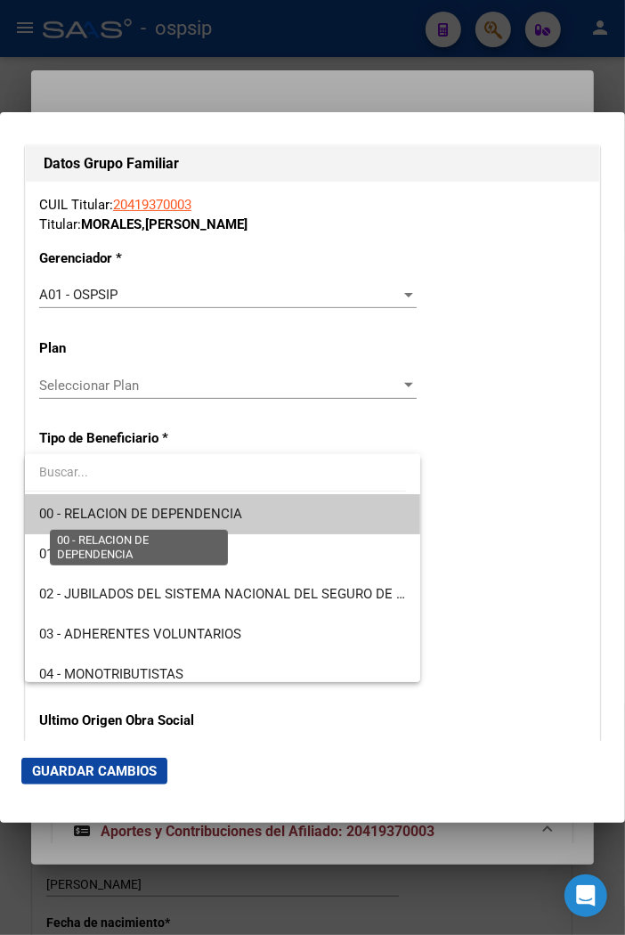
click at [191, 517] on span "00 - RELACION DE DEPENDENCIA" at bounding box center [140, 514] width 203 height 16
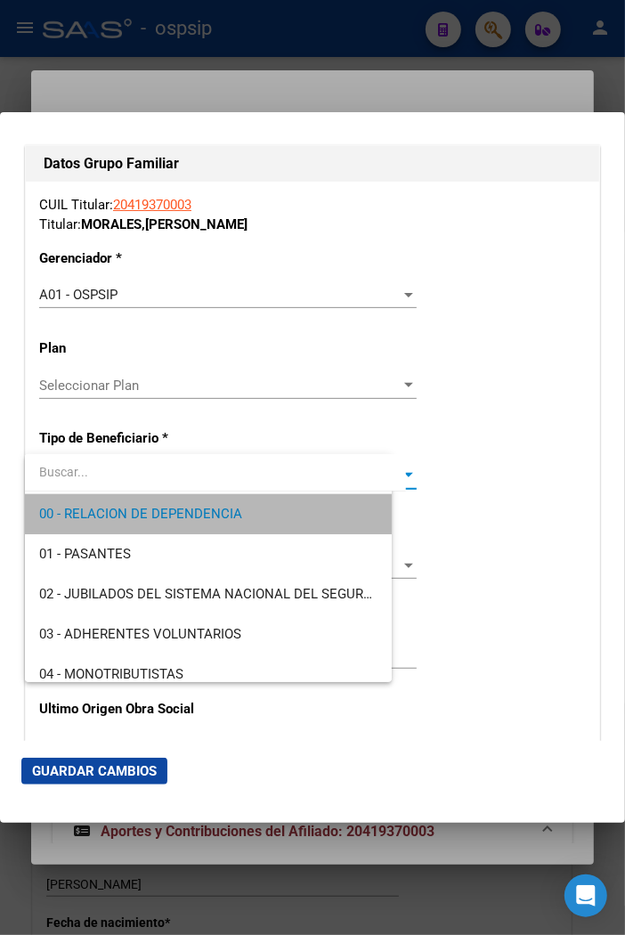
type input "30-57517012-5"
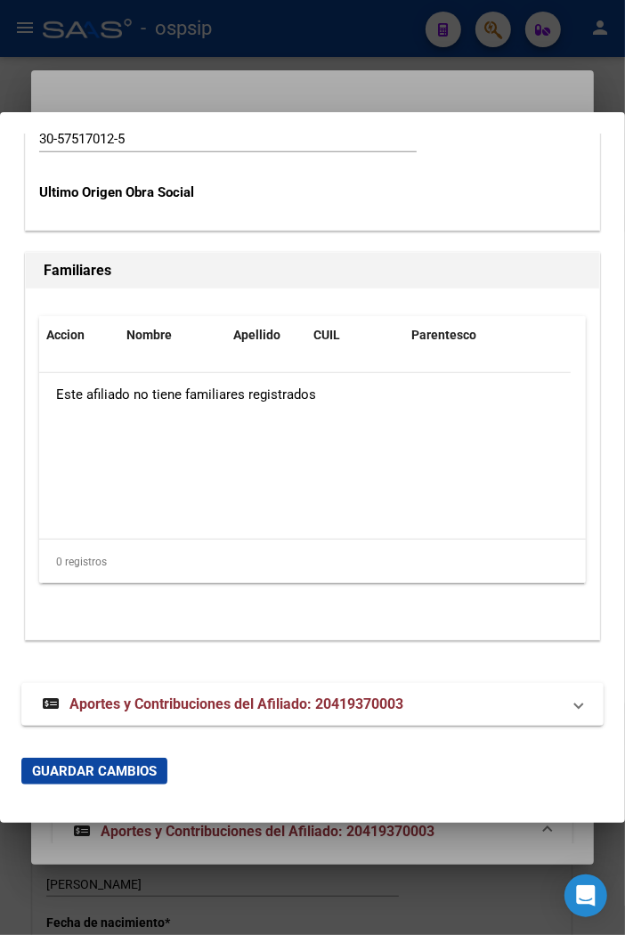
scroll to position [3590, 0]
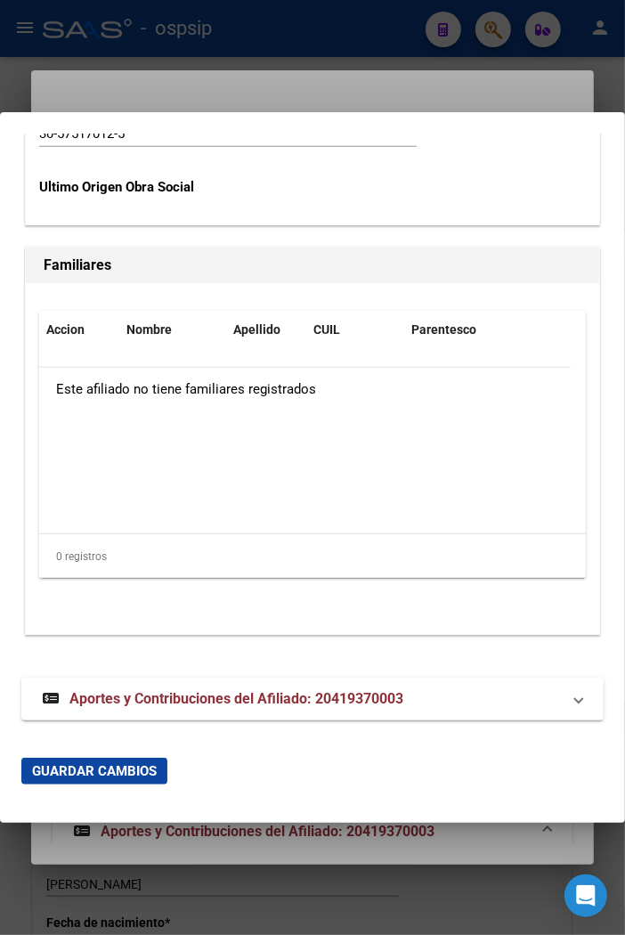
click at [105, 775] on span "Guardar Cambios" at bounding box center [94, 771] width 125 height 16
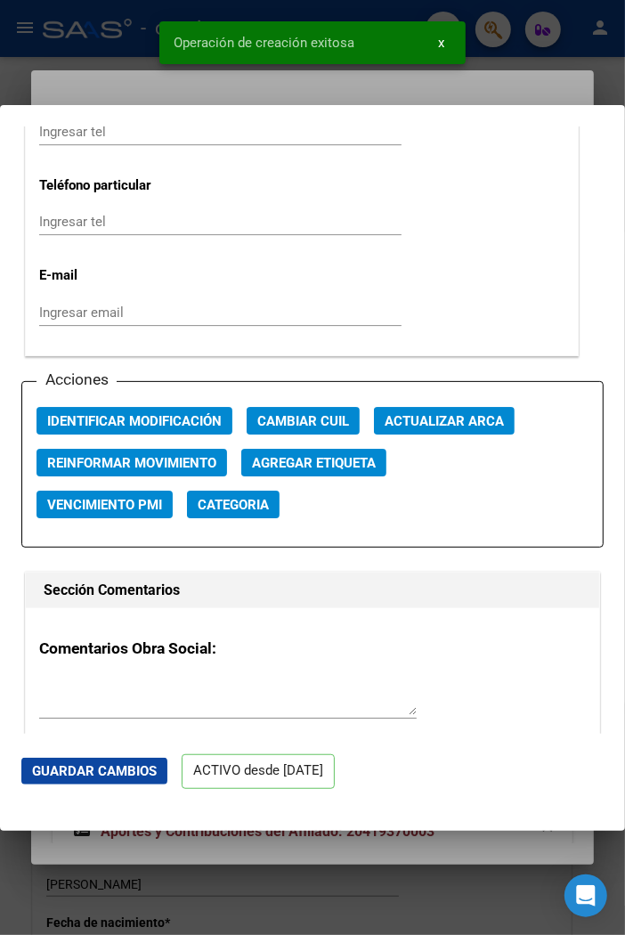
scroll to position [2572, 0]
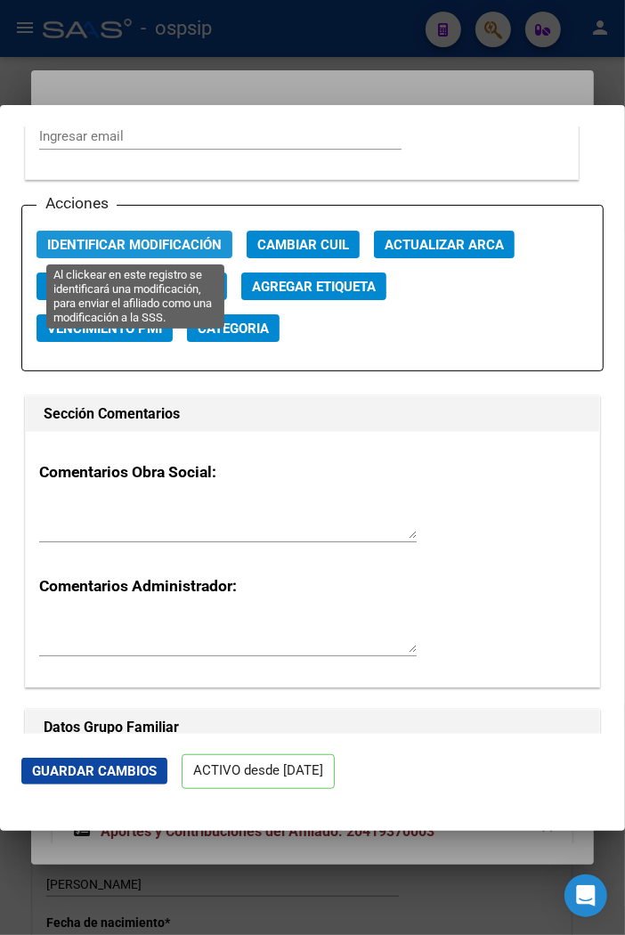
click at [102, 243] on span "Identificar Modificación" at bounding box center [134, 245] width 175 height 16
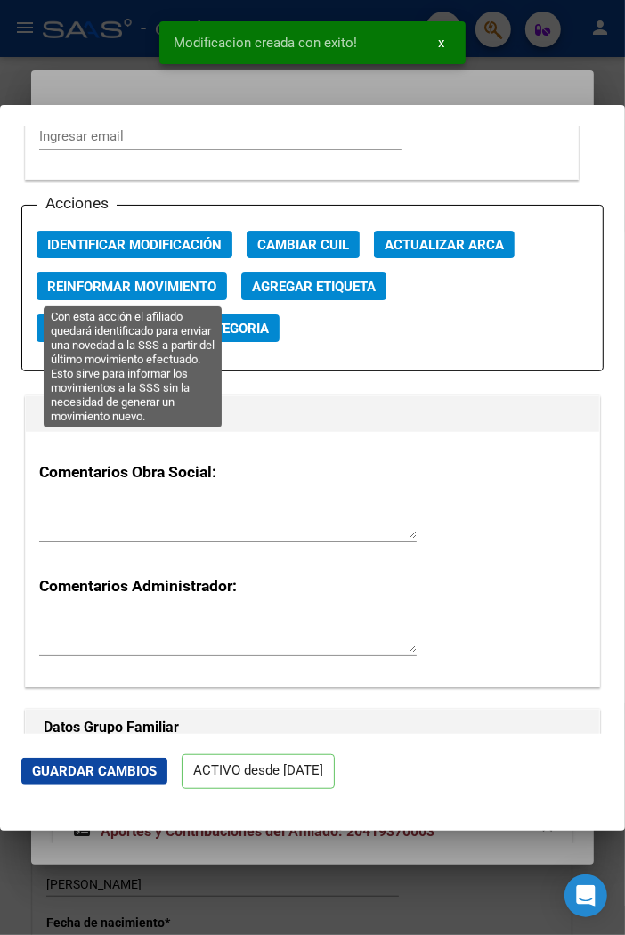
click at [134, 285] on span "Reinformar Movimiento" at bounding box center [131, 287] width 169 height 16
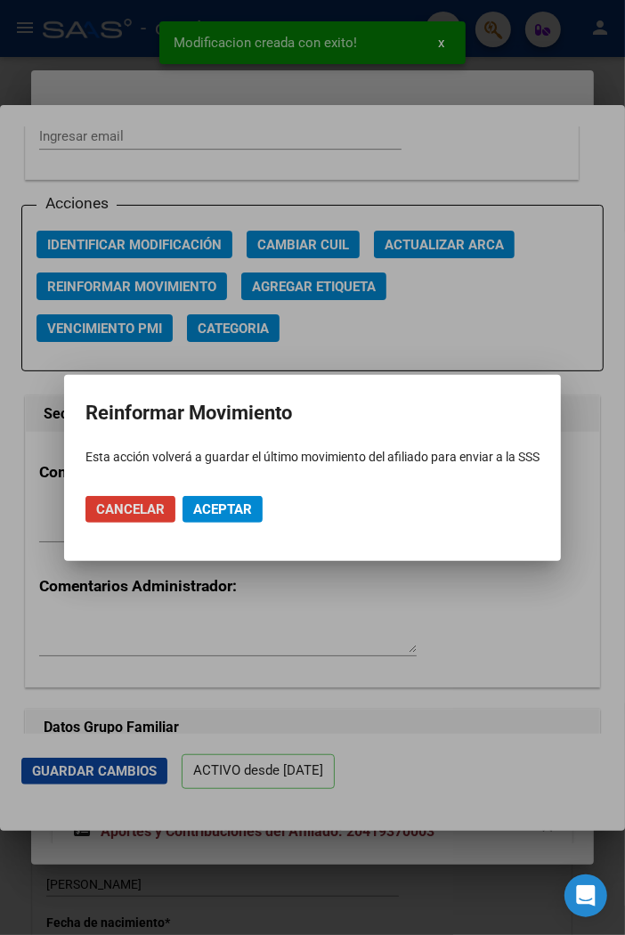
click at [221, 511] on span "Aceptar" at bounding box center [222, 509] width 59 height 16
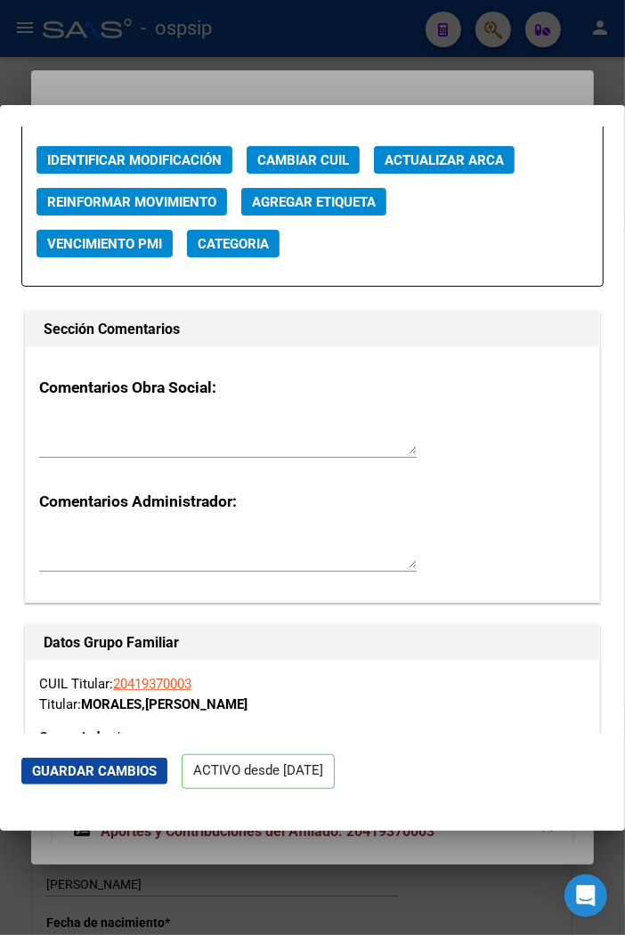
drag, startPoint x: 251, startPoint y: 328, endPoint x: 256, endPoint y: 269, distance: 59.0
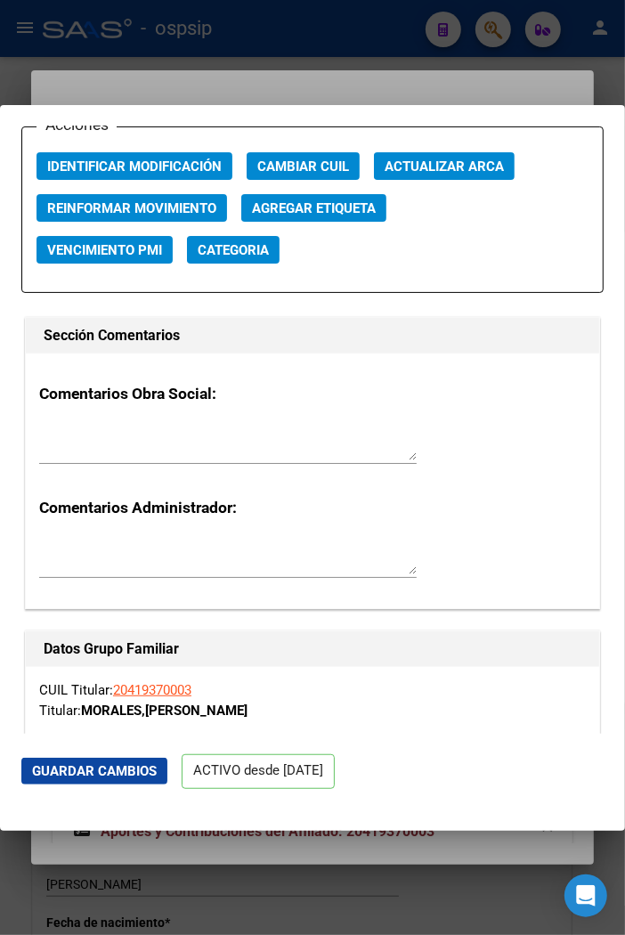
click at [265, 91] on div at bounding box center [312, 467] width 625 height 935
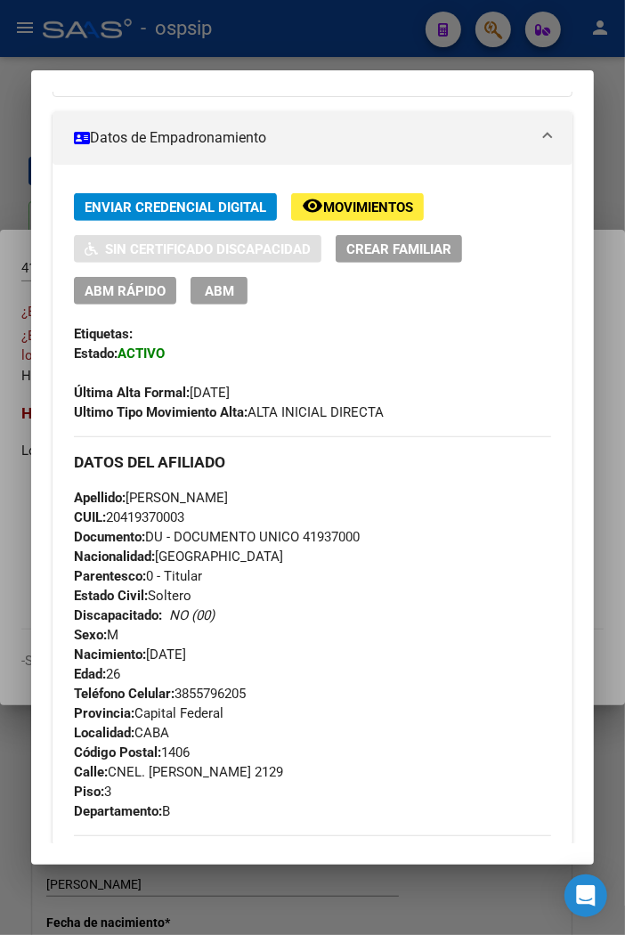
scroll to position [395, 0]
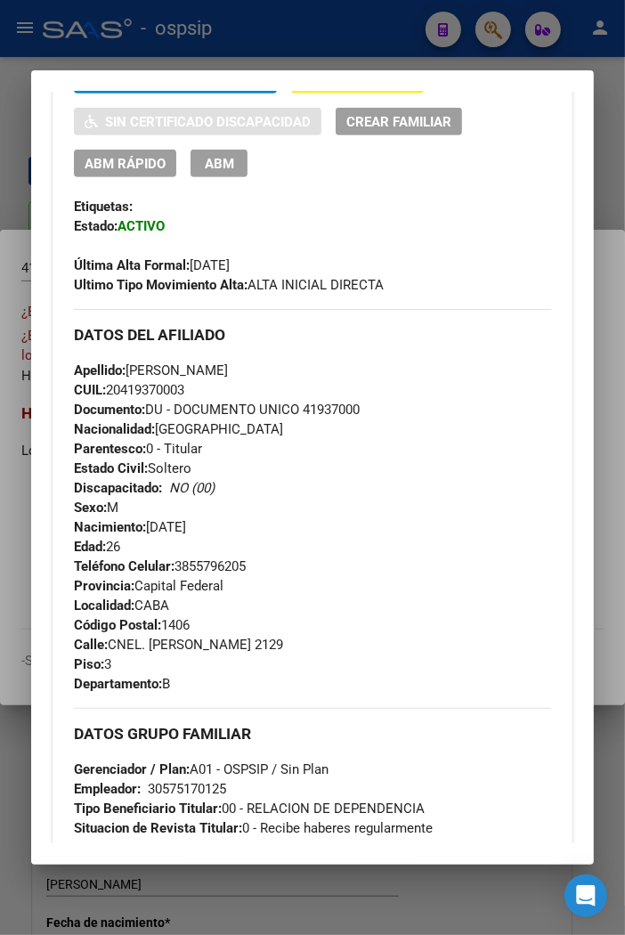
drag, startPoint x: 287, startPoint y: 370, endPoint x: 389, endPoint y: 370, distance: 102.4
click at [389, 370] on div "Apellido: [PERSON_NAME]: 20419370003 Documento: DU - DOCUMENTO UNICO 41937000 N…" at bounding box center [312, 459] width 477 height 196
copy span "MORALES"
drag, startPoint x: 401, startPoint y: 515, endPoint x: 387, endPoint y: 506, distance: 16.1
click at [399, 515] on div "Apellido: [PERSON_NAME]: 20419370003 Documento: DU - DOCUMENTO UNICO 41937000 N…" at bounding box center [312, 459] width 477 height 196
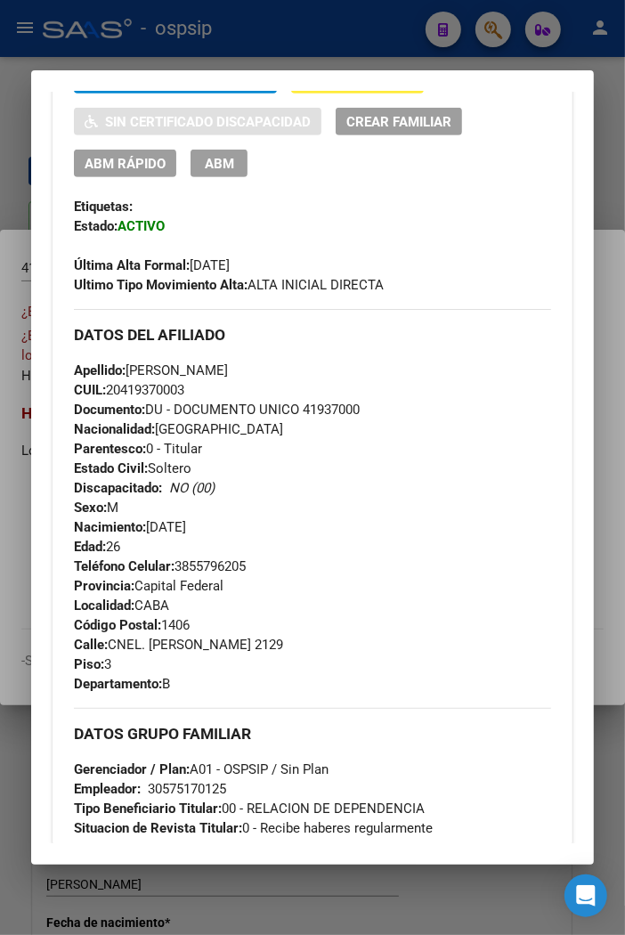
drag, startPoint x: 128, startPoint y: 371, endPoint x: 292, endPoint y: 374, distance: 163.9
click at [228, 374] on span "Apellido: [PERSON_NAME]" at bounding box center [151, 371] width 154 height 16
copy span "[PERSON_NAME]"
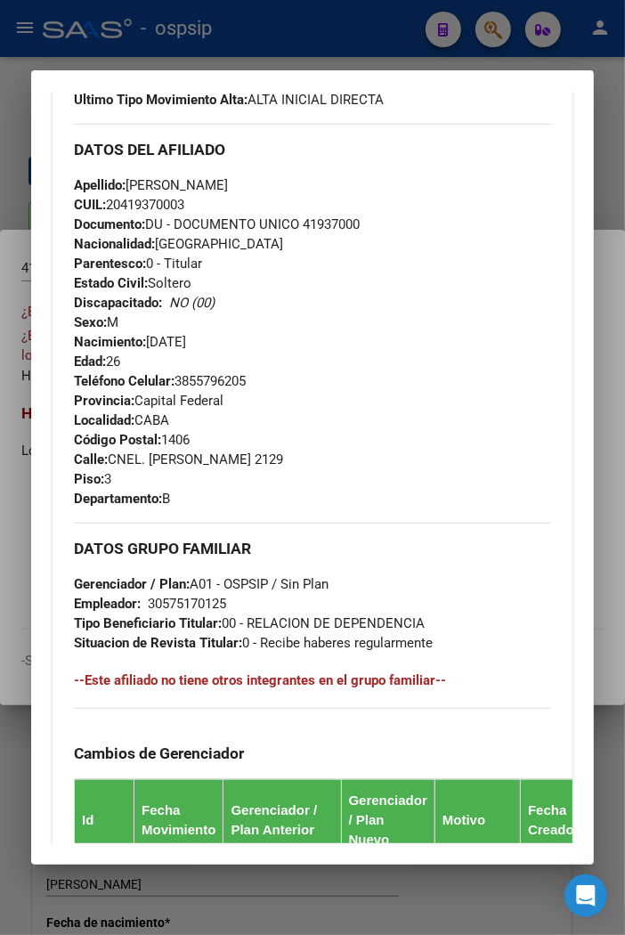
scroll to position [593, 0]
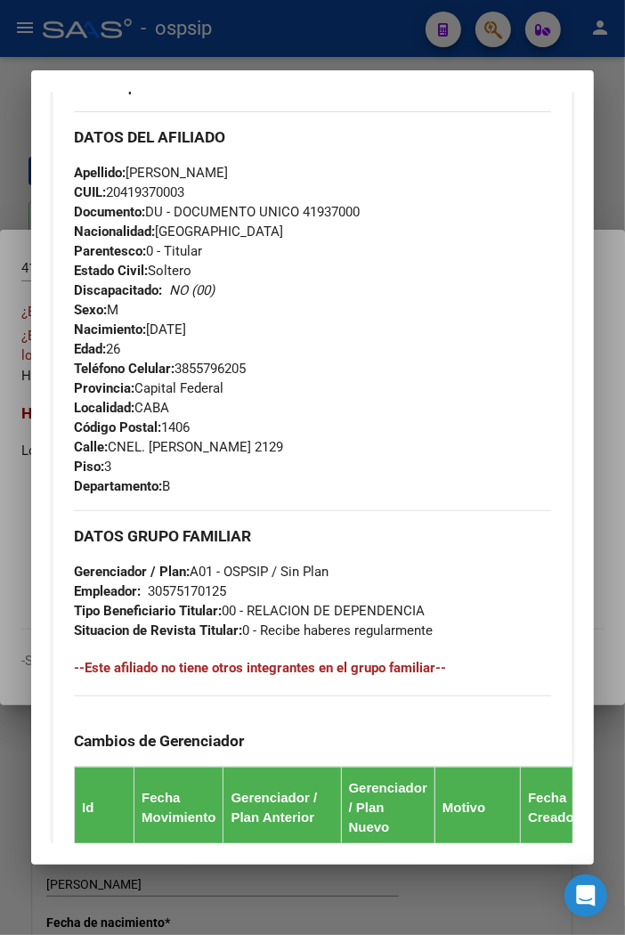
drag, startPoint x: 143, startPoint y: 443, endPoint x: 250, endPoint y: 448, distance: 107.9
click at [250, 448] on span "Calle: CNEL. [PERSON_NAME] 2129" at bounding box center [178, 447] width 209 height 16
copy span "CNEL. [PERSON_NAME]"
drag, startPoint x: 369, startPoint y: 430, endPoint x: 352, endPoint y: 428, distance: 17.0
click at [369, 430] on div "Teléfono Celular: [PHONE_NUMBER] Provincia: Capital Federal Localidad: CABA Cód…" at bounding box center [312, 427] width 477 height 137
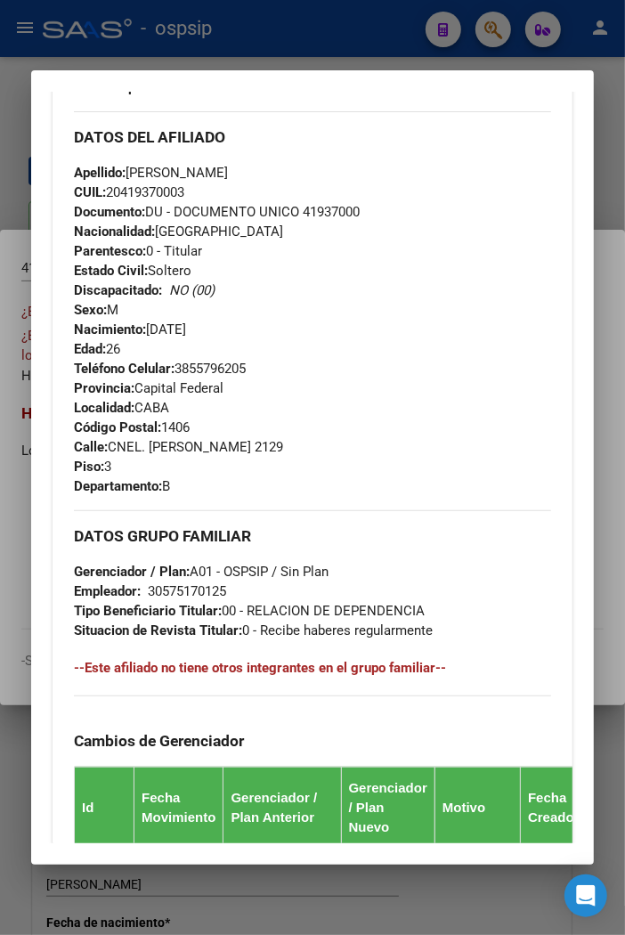
drag, startPoint x: 183, startPoint y: 366, endPoint x: 317, endPoint y: 369, distance: 133.6
click at [318, 378] on div "Teléfono Celular: [PHONE_NUMBER] Provincia: Capital Federal Localidad: CABA Cód…" at bounding box center [312, 427] width 477 height 137
copy span "3855796205"
